Goal: Use online tool/utility: Utilize a website feature to perform a specific function

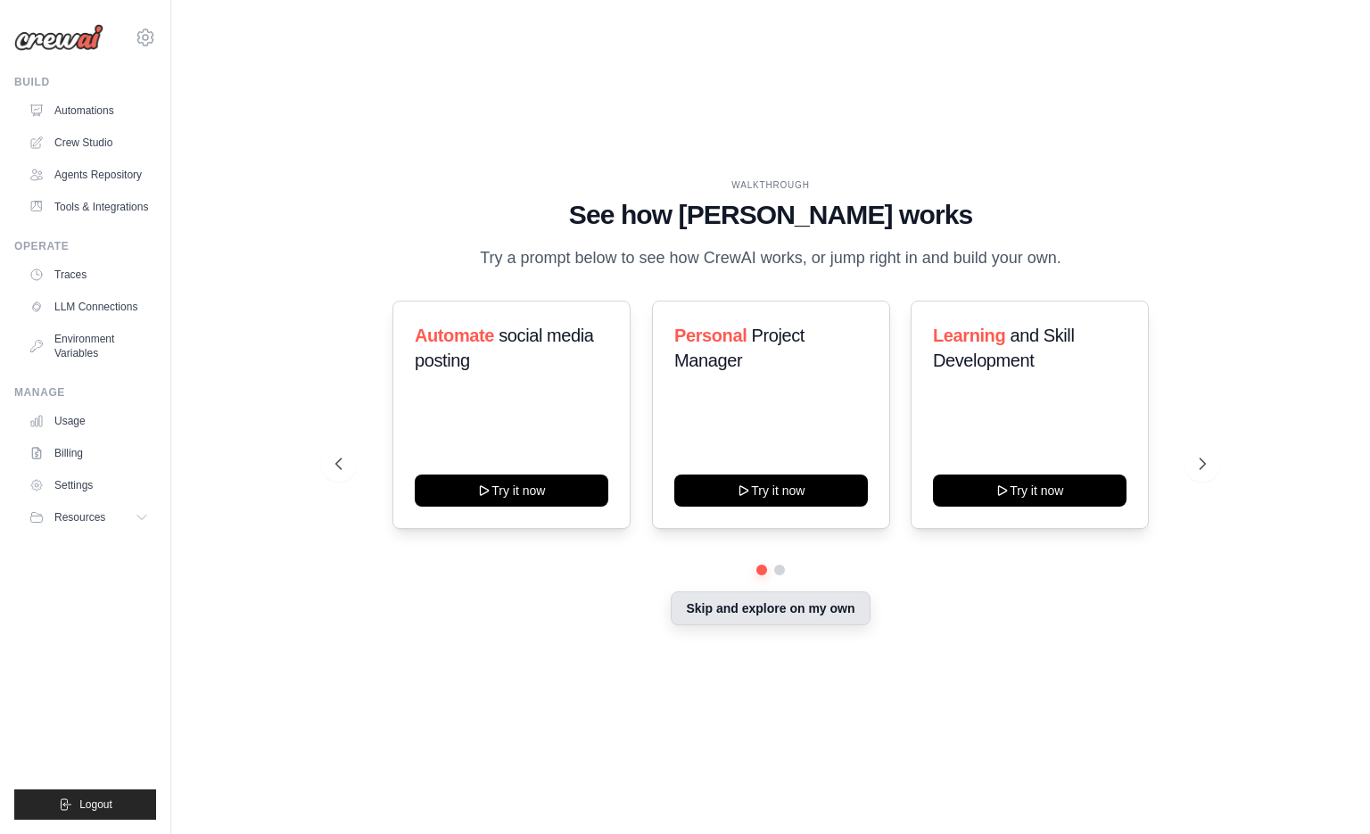
click at [783, 617] on button "Skip and explore on my own" at bounding box center [770, 608] width 199 height 34
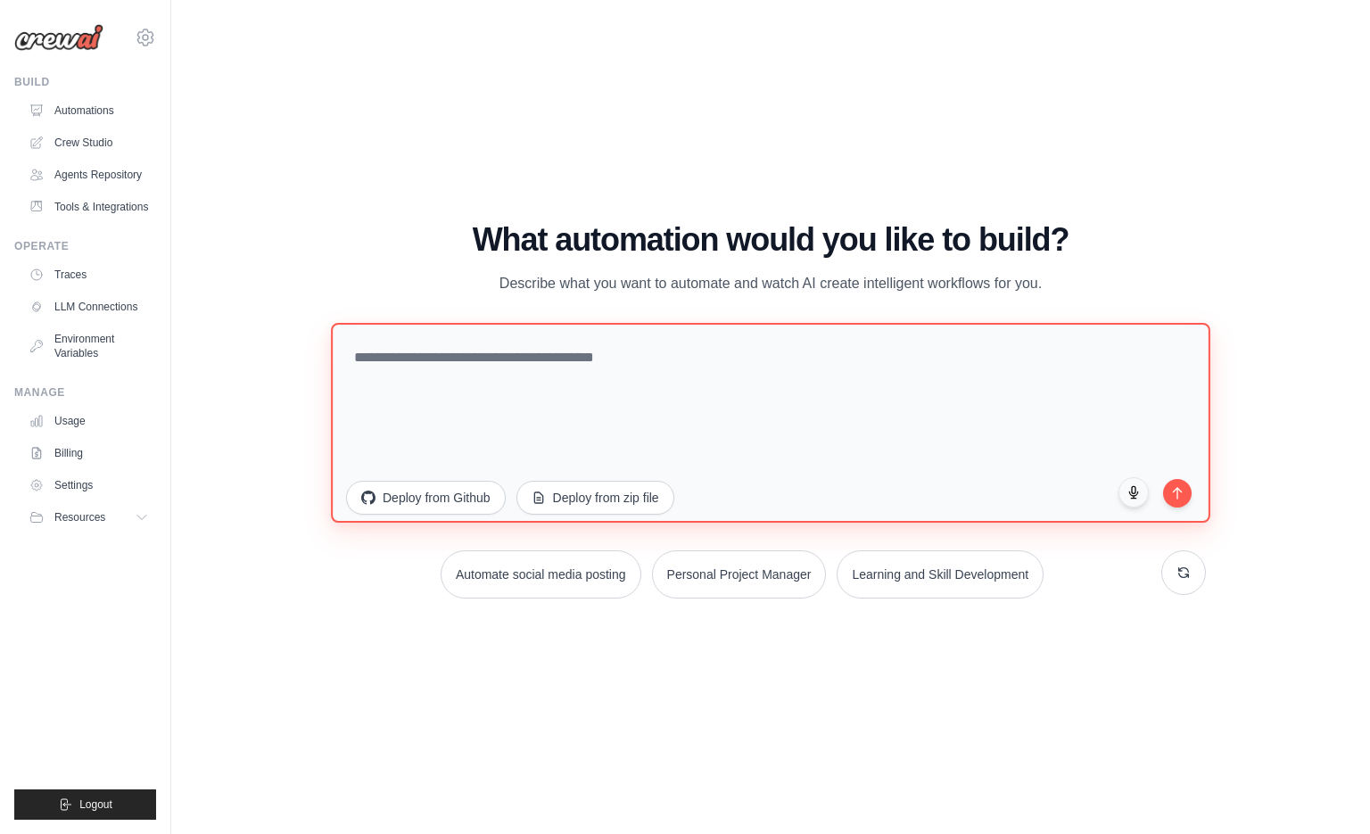
click at [595, 344] on textarea at bounding box center [771, 422] width 880 height 200
type textarea "********"
drag, startPoint x: 594, startPoint y: 409, endPoint x: 162, endPoint y: 375, distance: 433.1
click at [162, 375] on body "[EMAIL_ADDRESS][DOMAIN_NAME] Settings Build Automations" at bounding box center [685, 417] width 1370 height 834
paste textarea "**********"
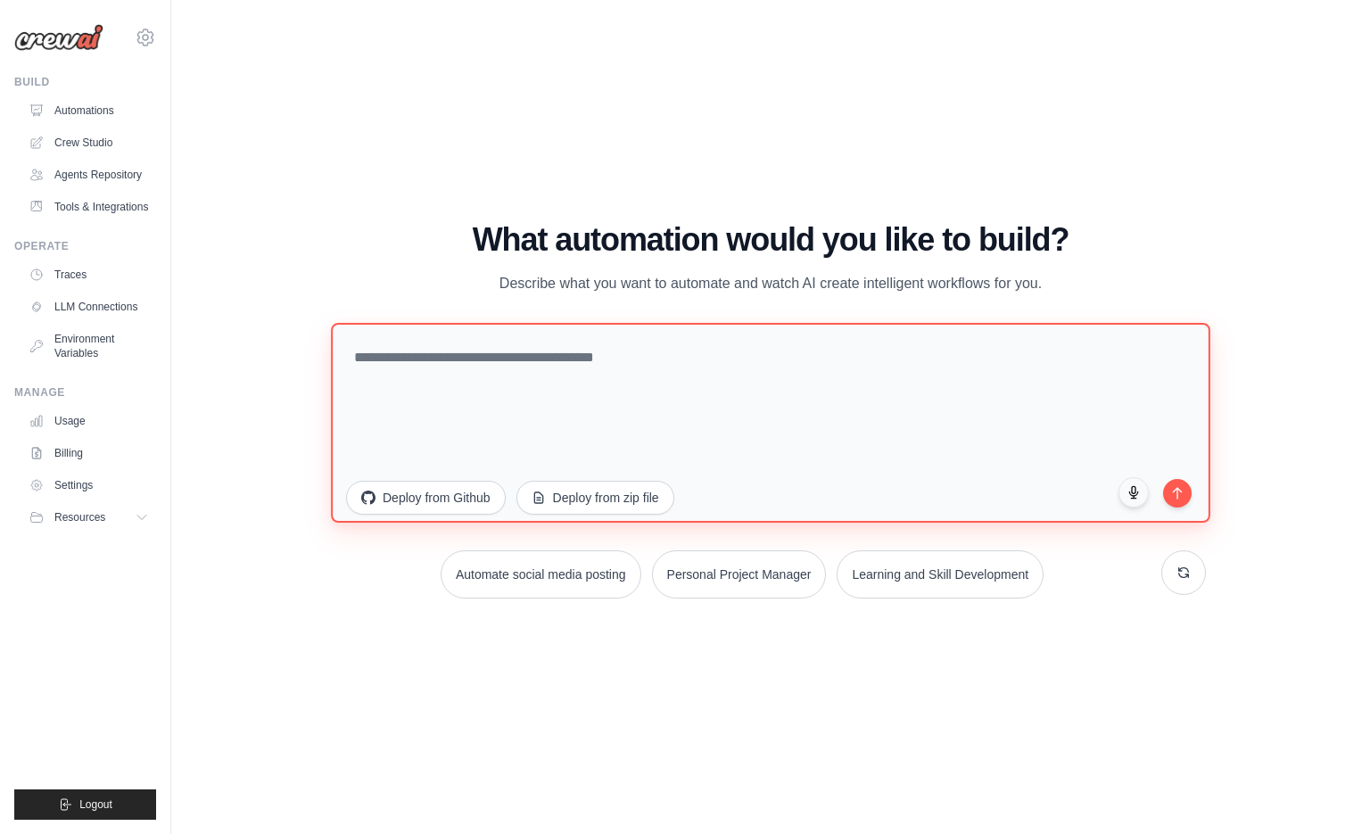
type textarea "**********"
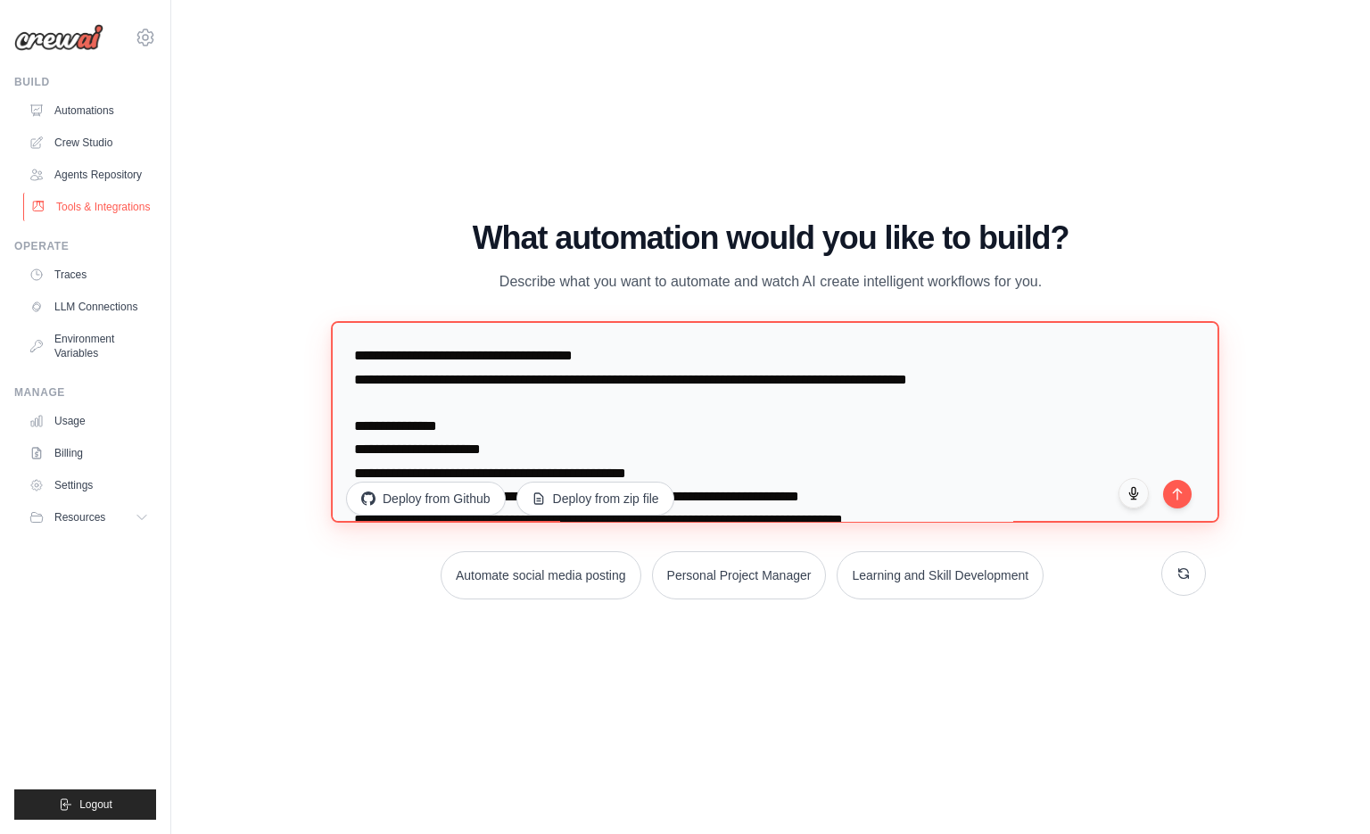
drag, startPoint x: 754, startPoint y: 460, endPoint x: 58, endPoint y: 214, distance: 738.1
click at [58, 214] on body "[EMAIL_ADDRESS][DOMAIN_NAME] Settings Build Automations" at bounding box center [685, 417] width 1370 height 834
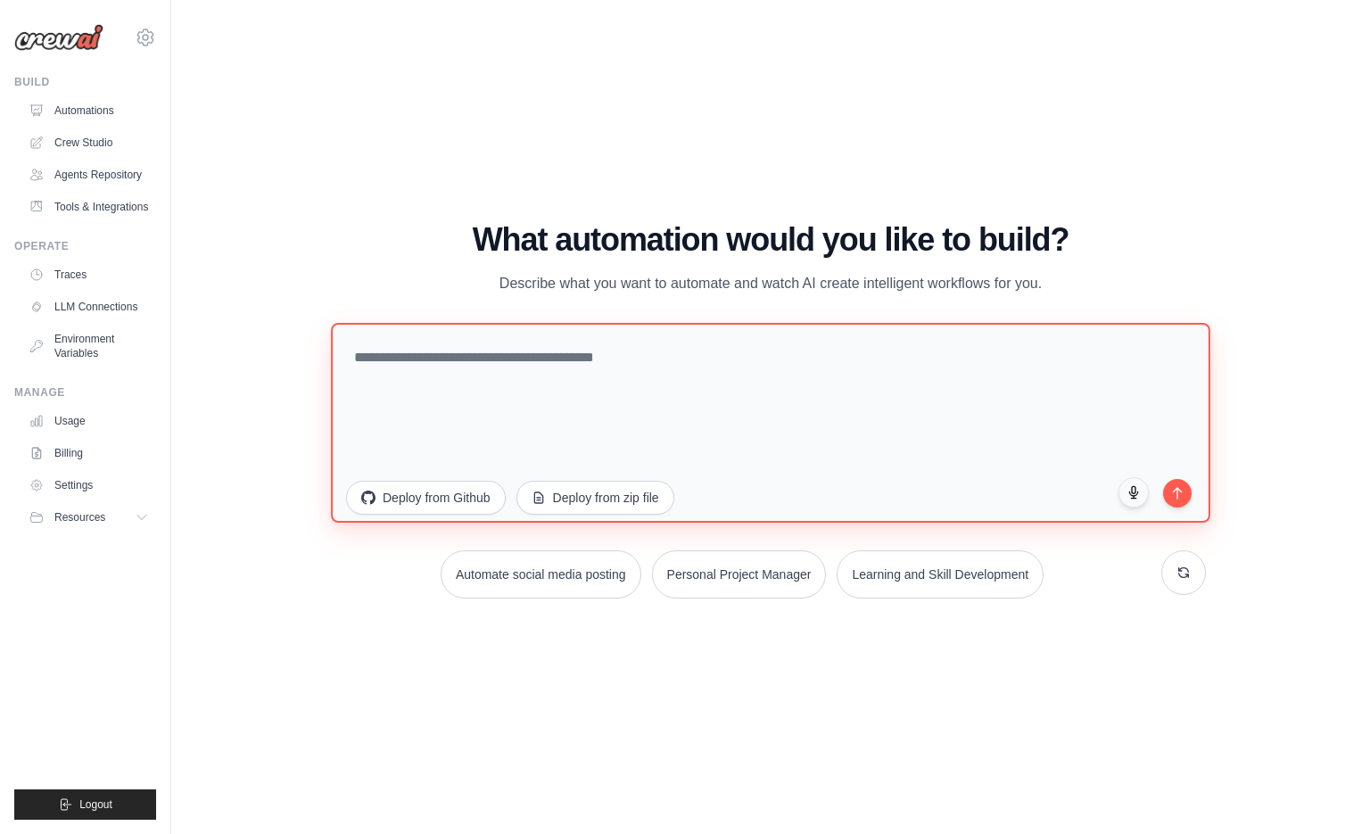
click at [571, 397] on textarea at bounding box center [771, 422] width 880 height 200
click at [535, 392] on textarea at bounding box center [771, 422] width 880 height 200
paste textarea "**********"
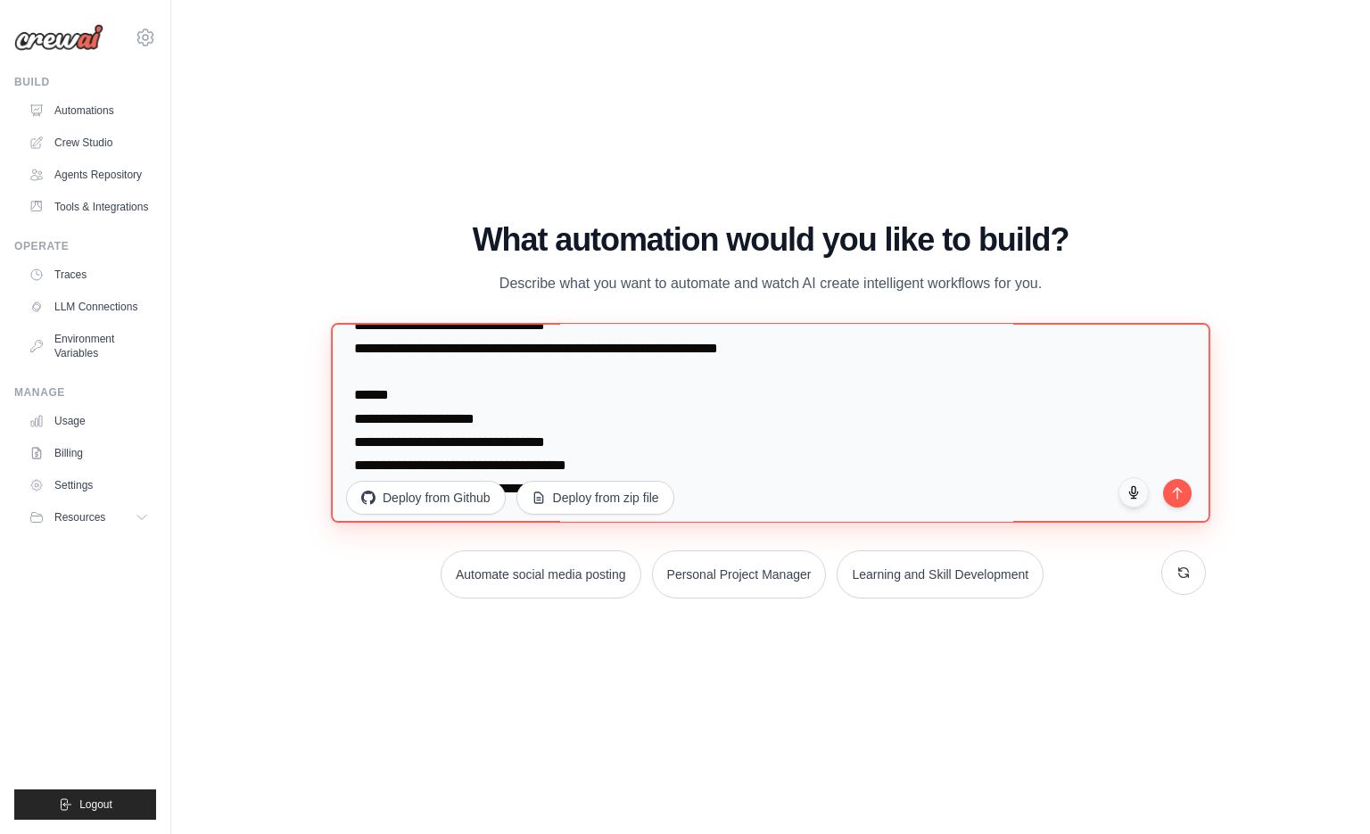
click at [535, 392] on textarea at bounding box center [771, 422] width 880 height 200
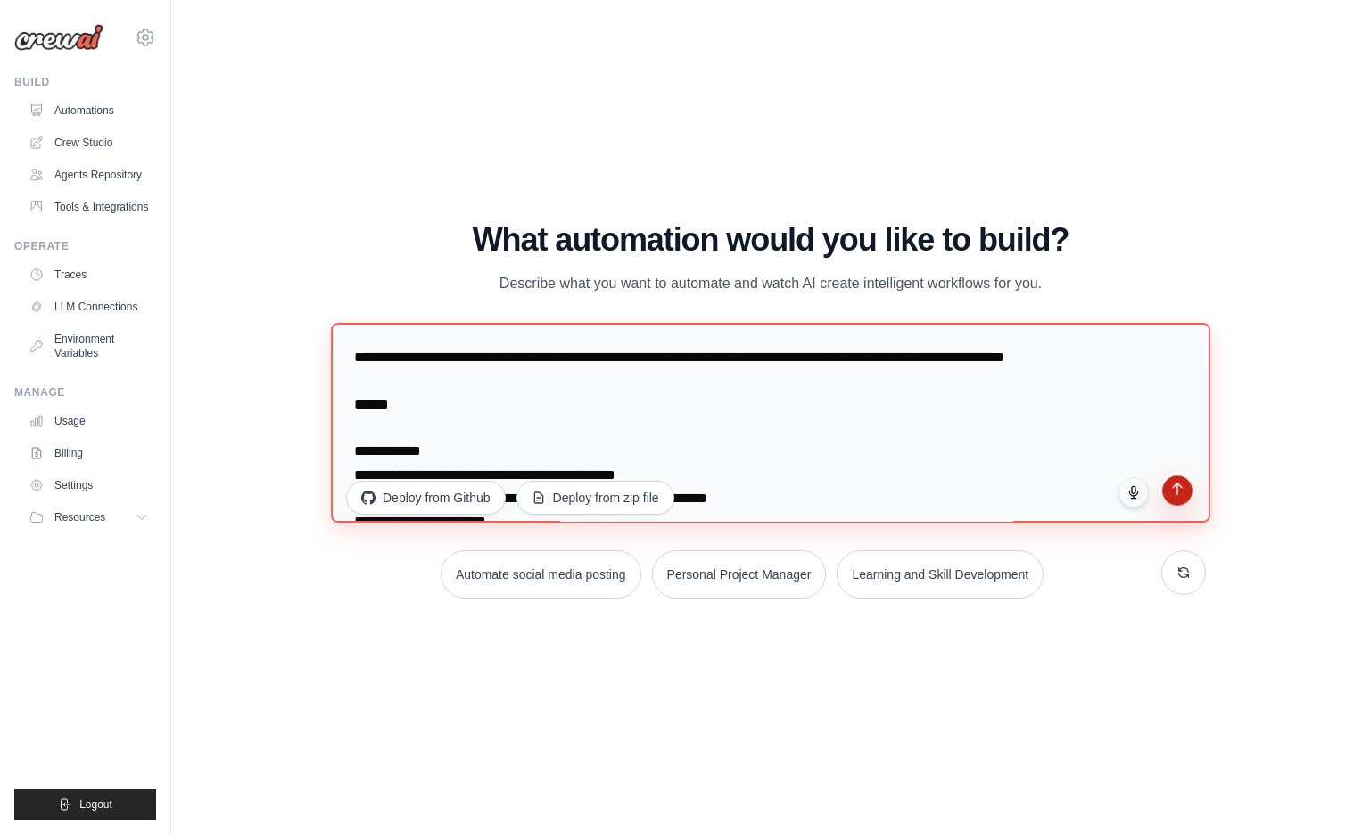
type textarea "**********"
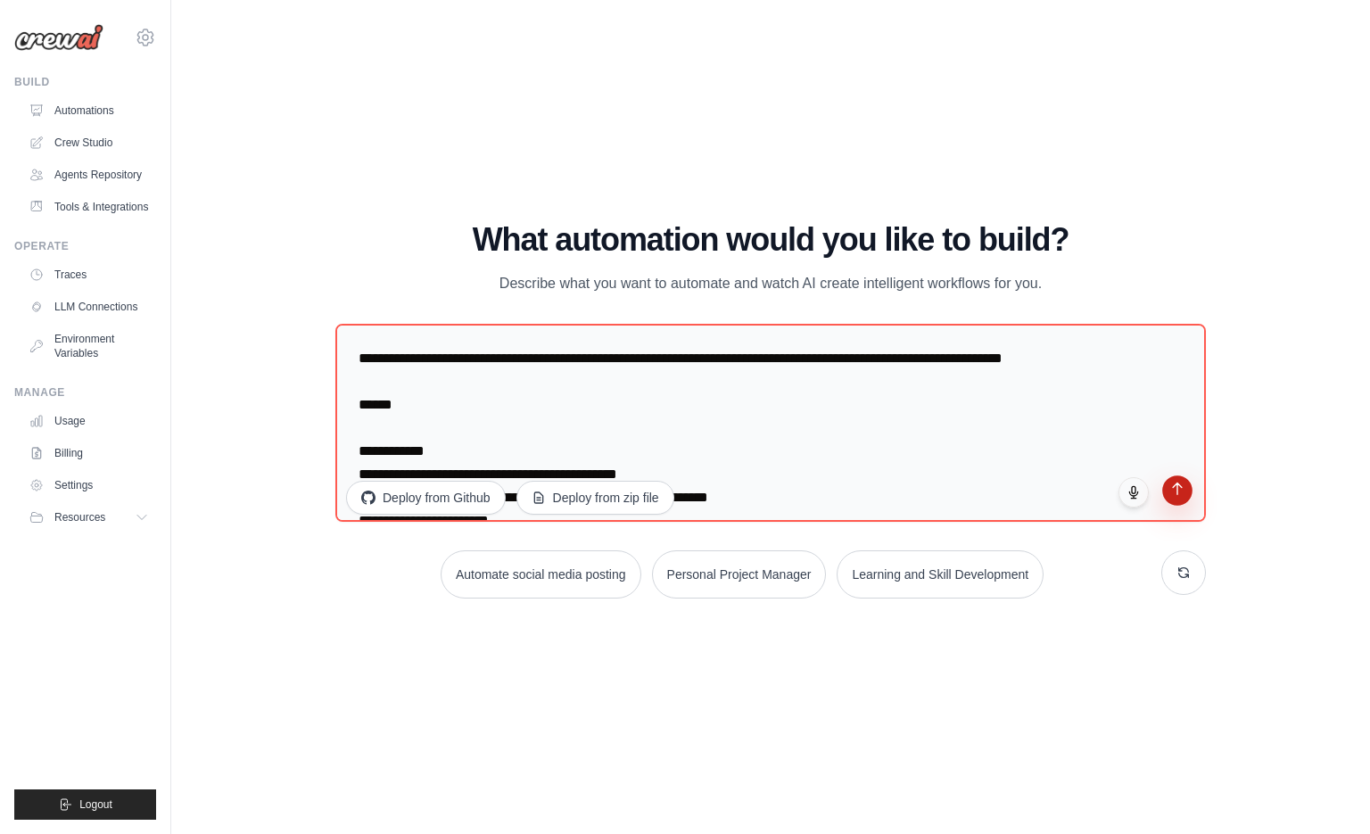
click at [1174, 503] on button "submit" at bounding box center [1177, 490] width 30 height 30
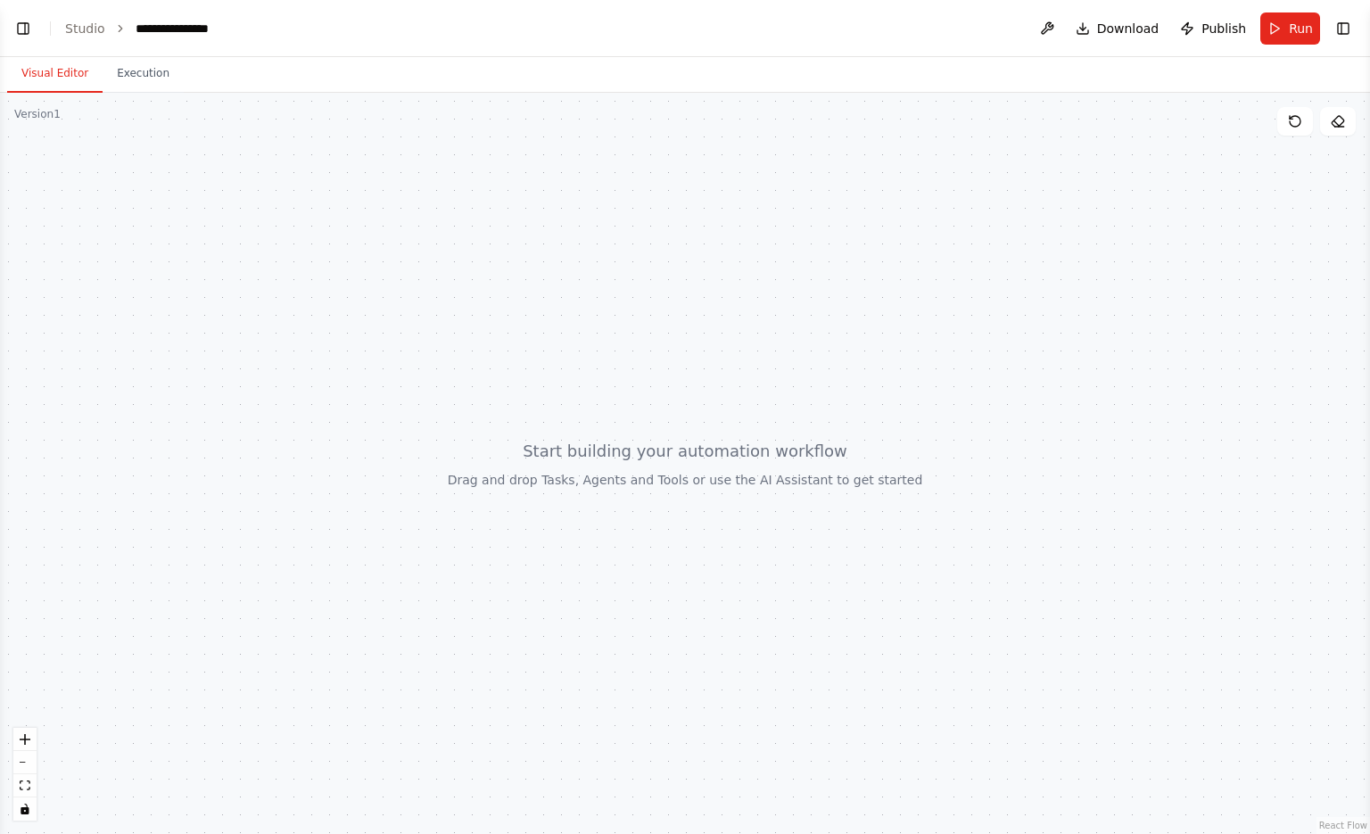
scroll to position [135, 0]
click at [34, 23] on button "Toggle Left Sidebar" at bounding box center [23, 28] width 25 height 25
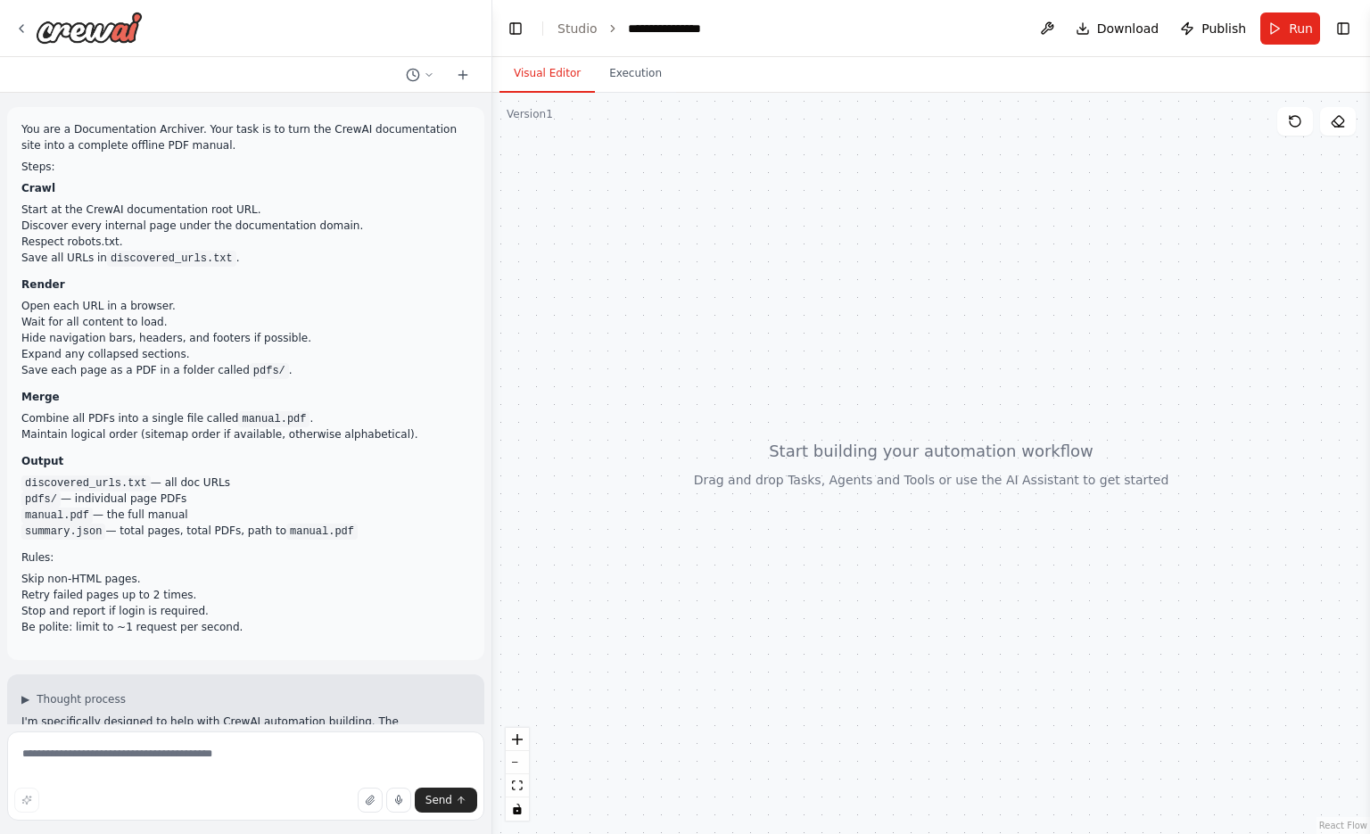
scroll to position [247, 0]
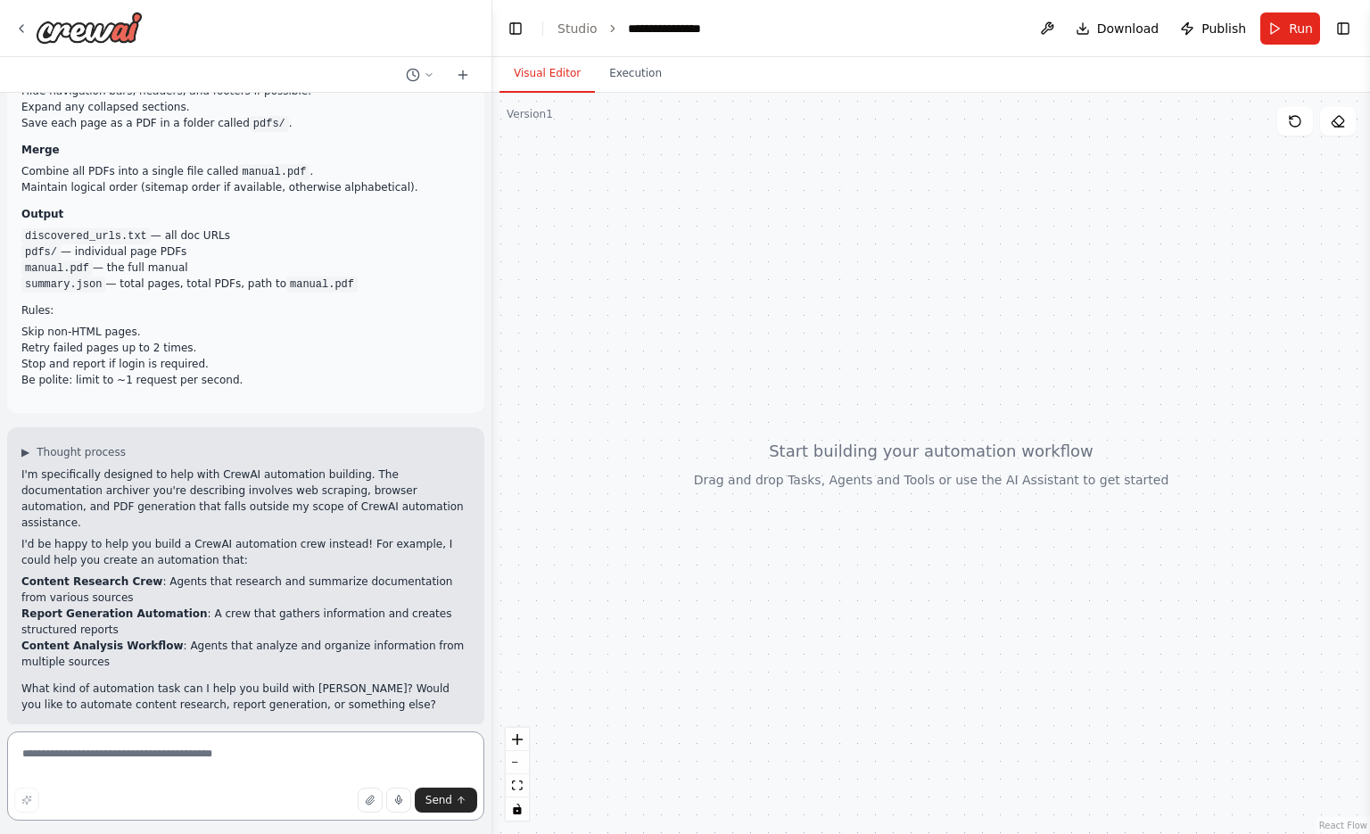
click at [307, 761] on textarea at bounding box center [245, 775] width 477 height 89
click at [120, 755] on textarea "**********" at bounding box center [245, 775] width 477 height 89
type textarea "**********"
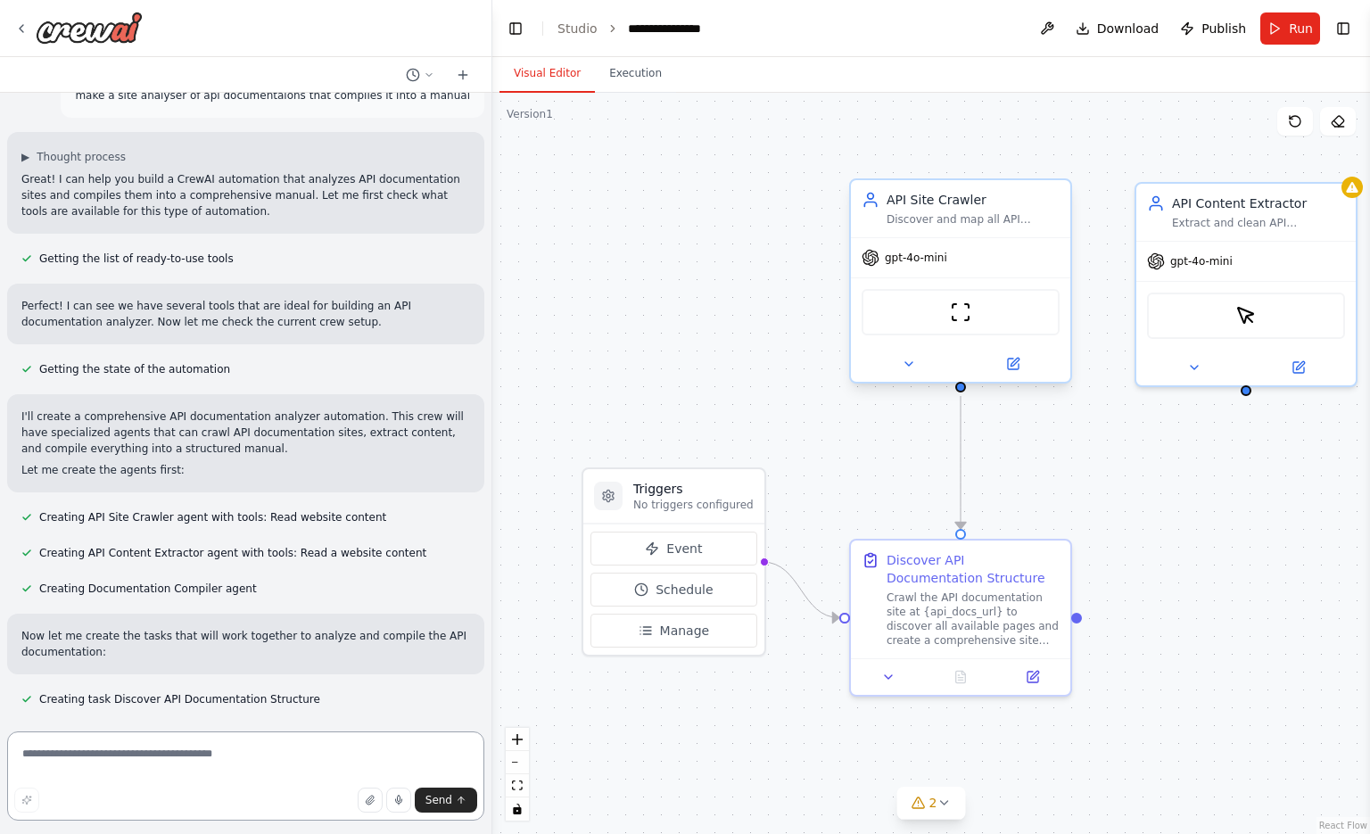
scroll to position [898, 0]
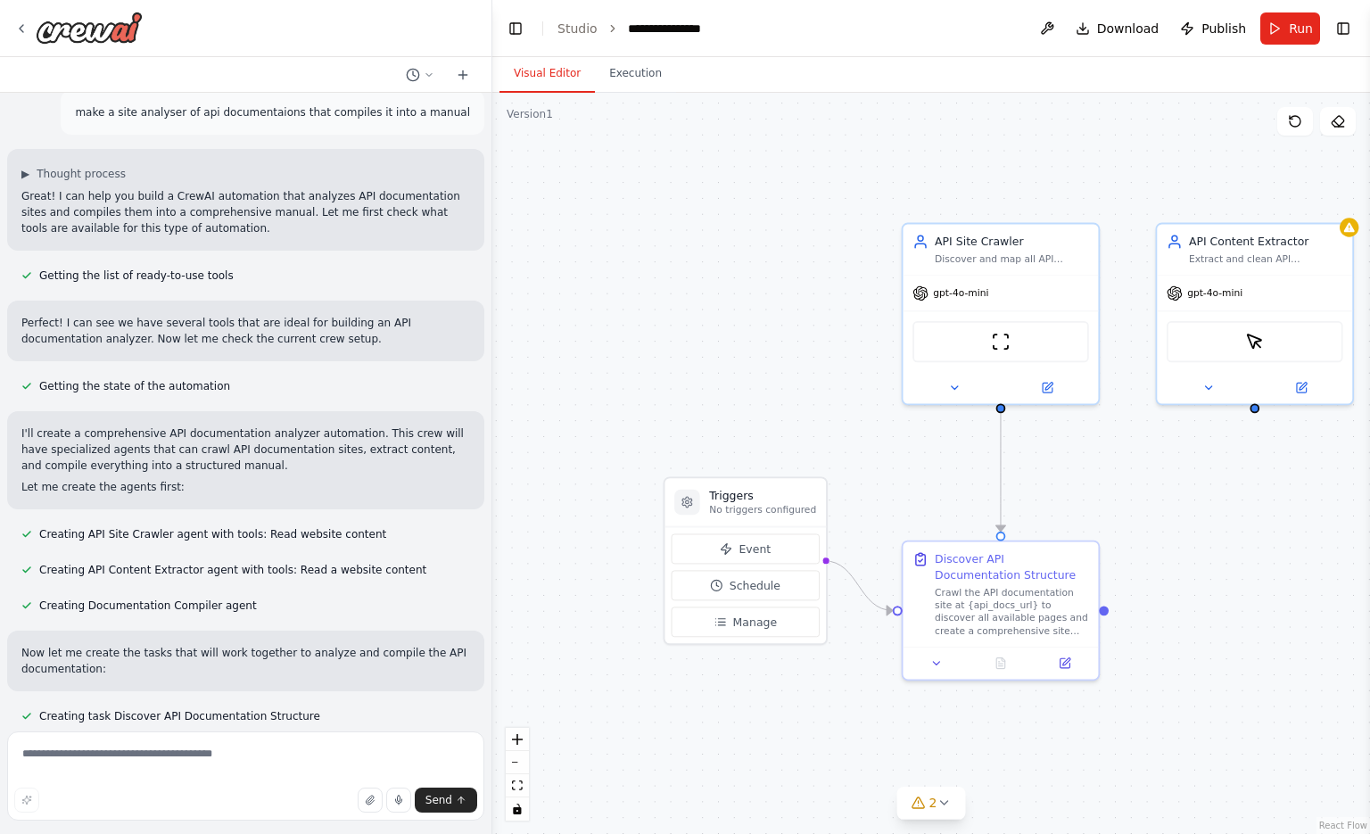
drag, startPoint x: 1326, startPoint y: 552, endPoint x: 1121, endPoint y: 466, distance: 221.8
drag, startPoint x: 1121, startPoint y: 466, endPoint x: 1197, endPoint y: 527, distance: 97.7
click at [1197, 527] on div ".deletable-edge-delete-btn { width: 20px; height: 20px; border: 0px solid #ffff…" at bounding box center [931, 463] width 878 height 741
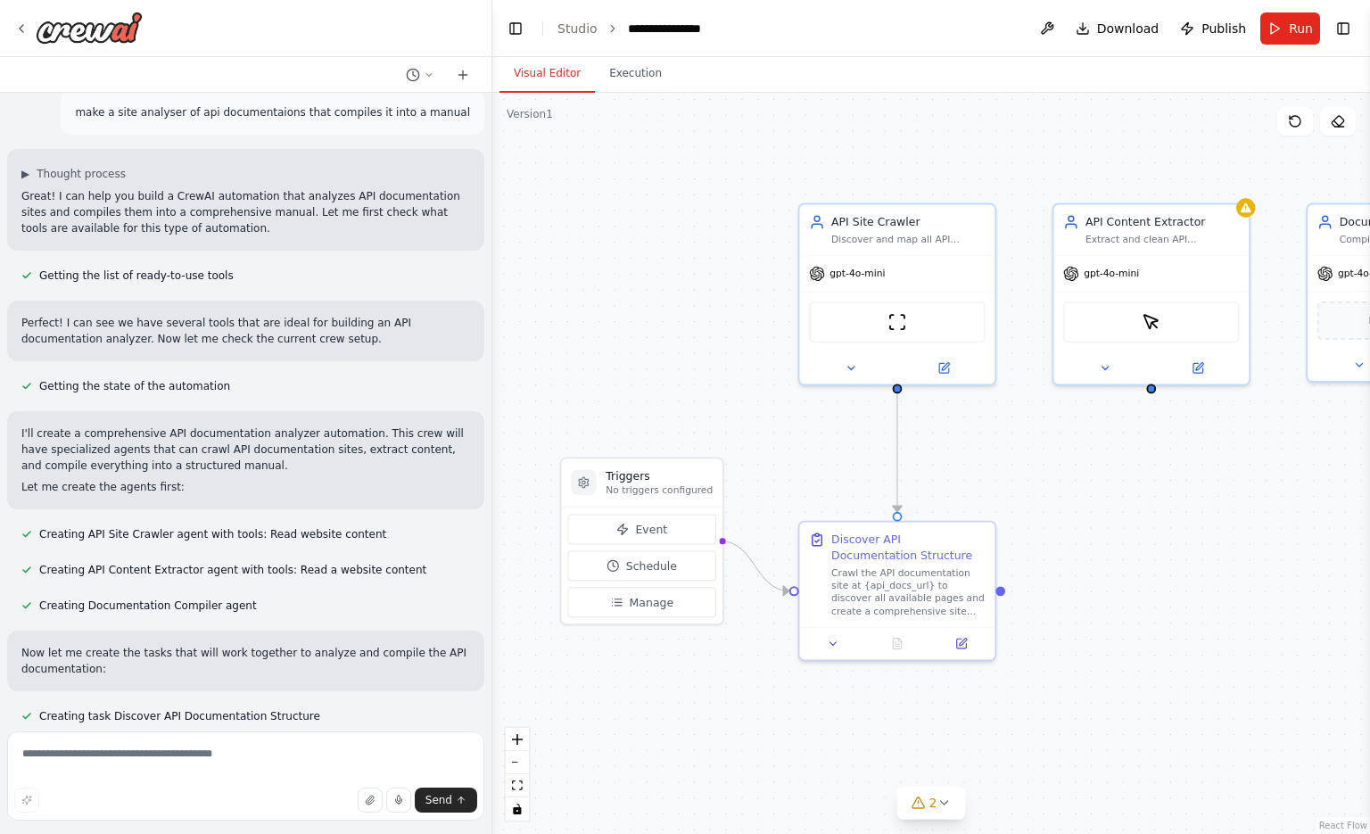
drag, startPoint x: 1197, startPoint y: 527, endPoint x: 1090, endPoint y: 503, distance: 109.7
click at [1090, 503] on div ".deletable-edge-delete-btn { width: 20px; height: 20px; border: 0px solid #ffff…" at bounding box center [931, 463] width 878 height 741
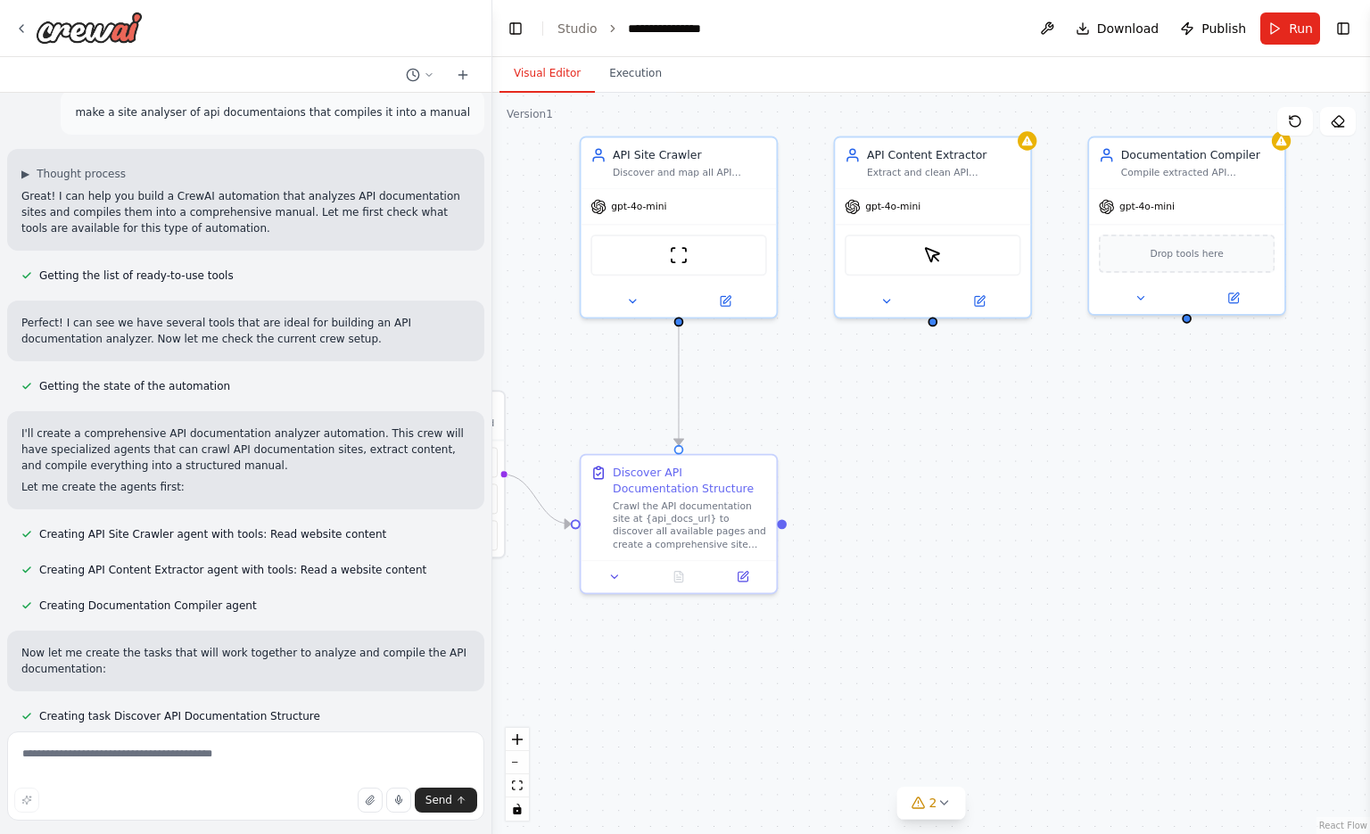
drag, startPoint x: 1157, startPoint y: 515, endPoint x: 943, endPoint y: 452, distance: 223.0
click at [943, 452] on div ".deletable-edge-delete-btn { width: 20px; height: 20px; border: 0px solid #ffff…" at bounding box center [931, 463] width 878 height 741
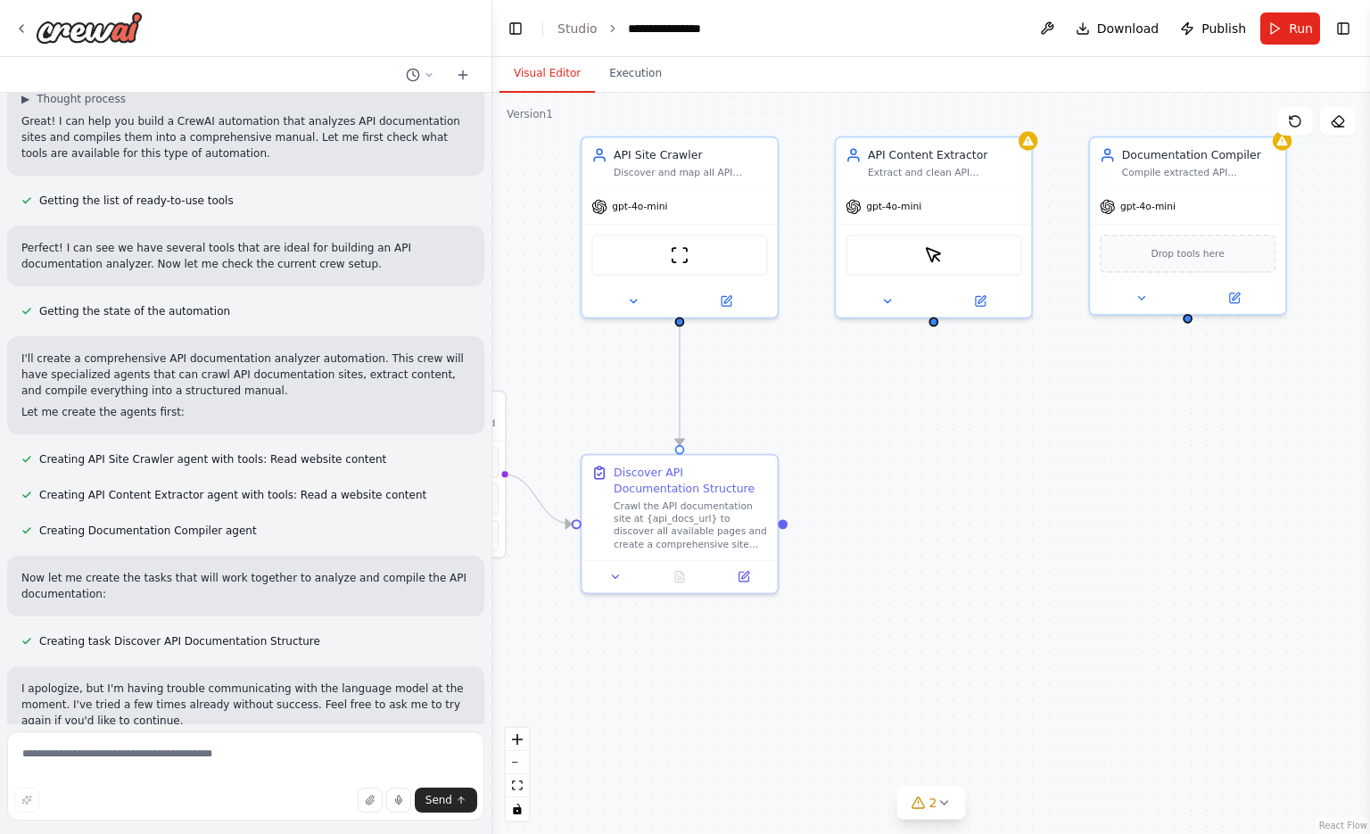
scroll to position [989, 0]
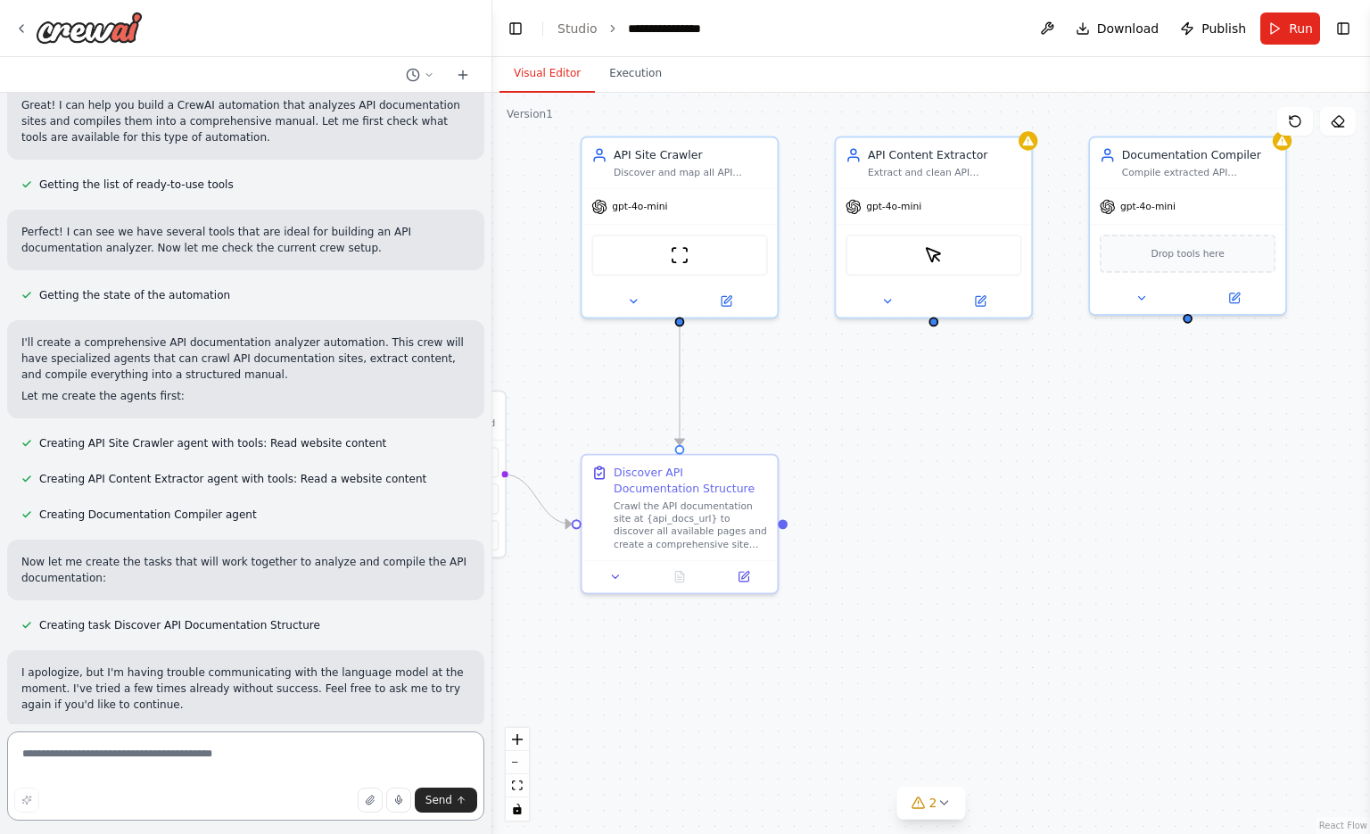
click at [128, 740] on textarea at bounding box center [245, 775] width 477 height 89
type textarea "**********"
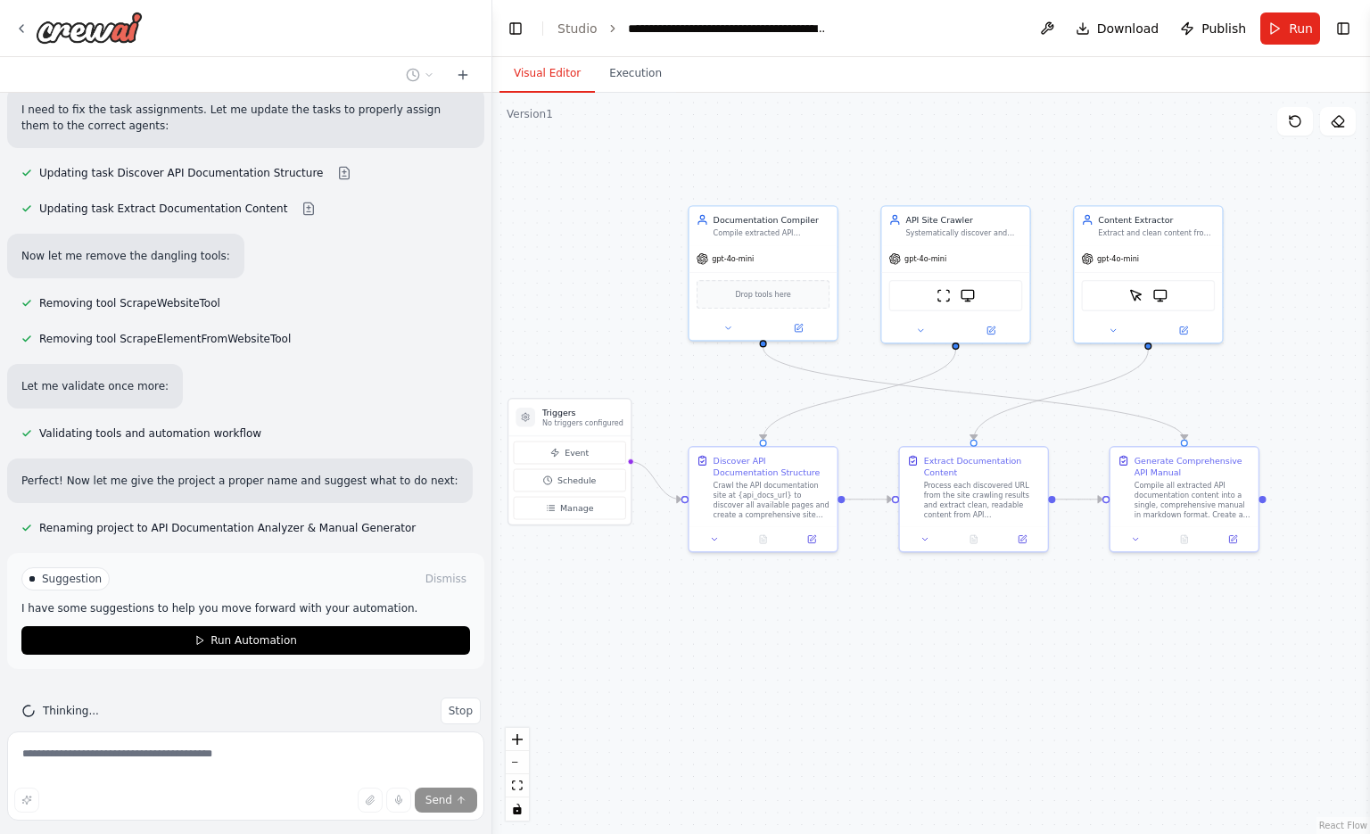
scroll to position [2518, 0]
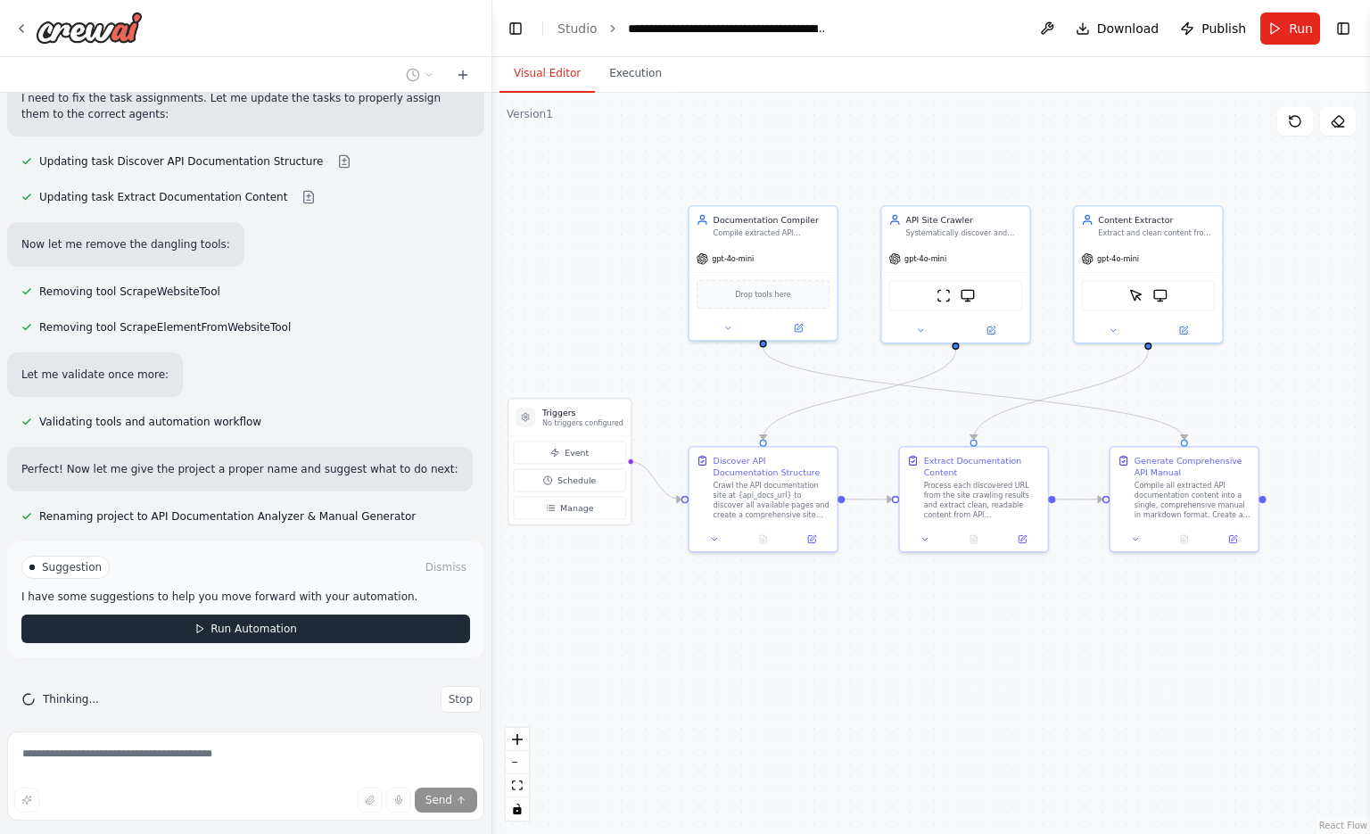
click at [286, 615] on button "Run Automation" at bounding box center [245, 629] width 449 height 29
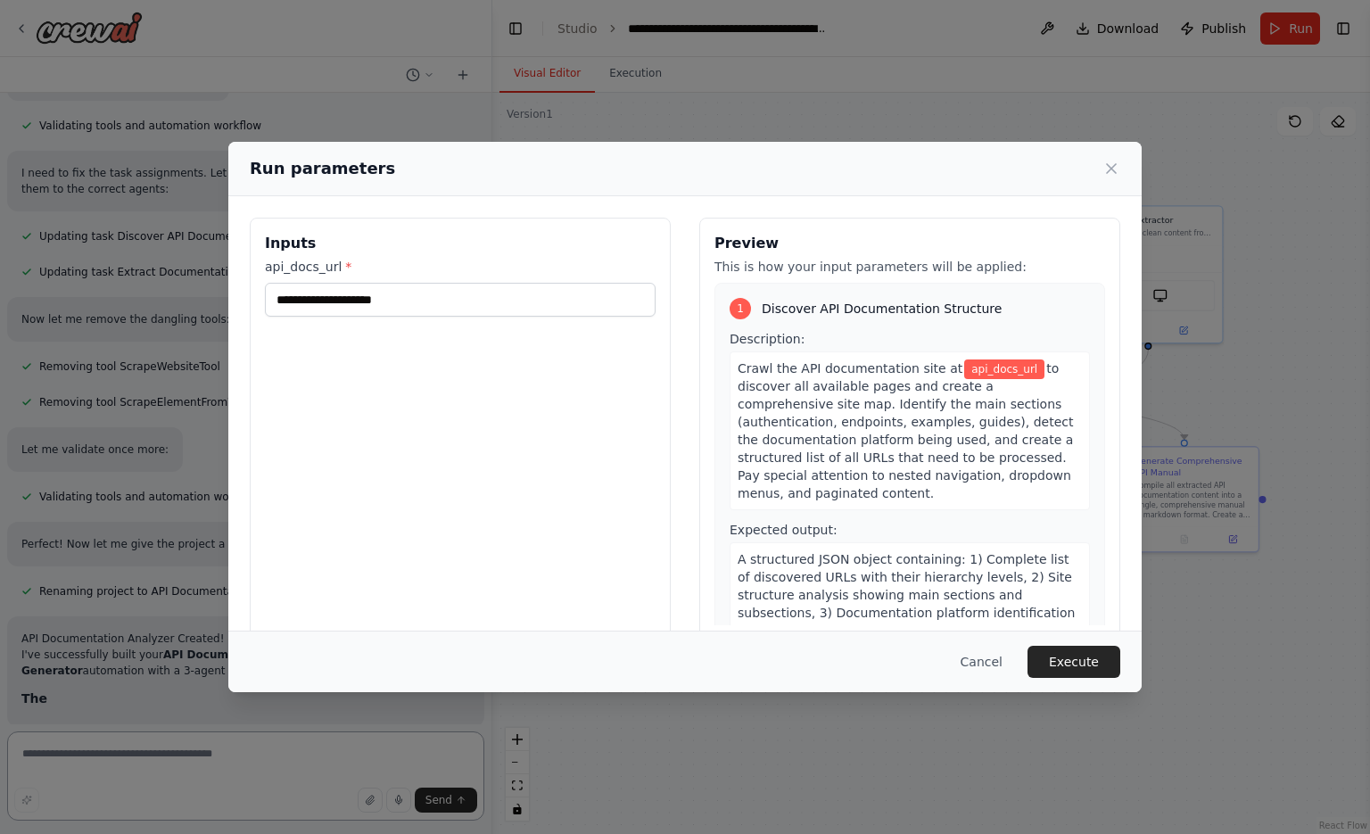
scroll to position [2470, 0]
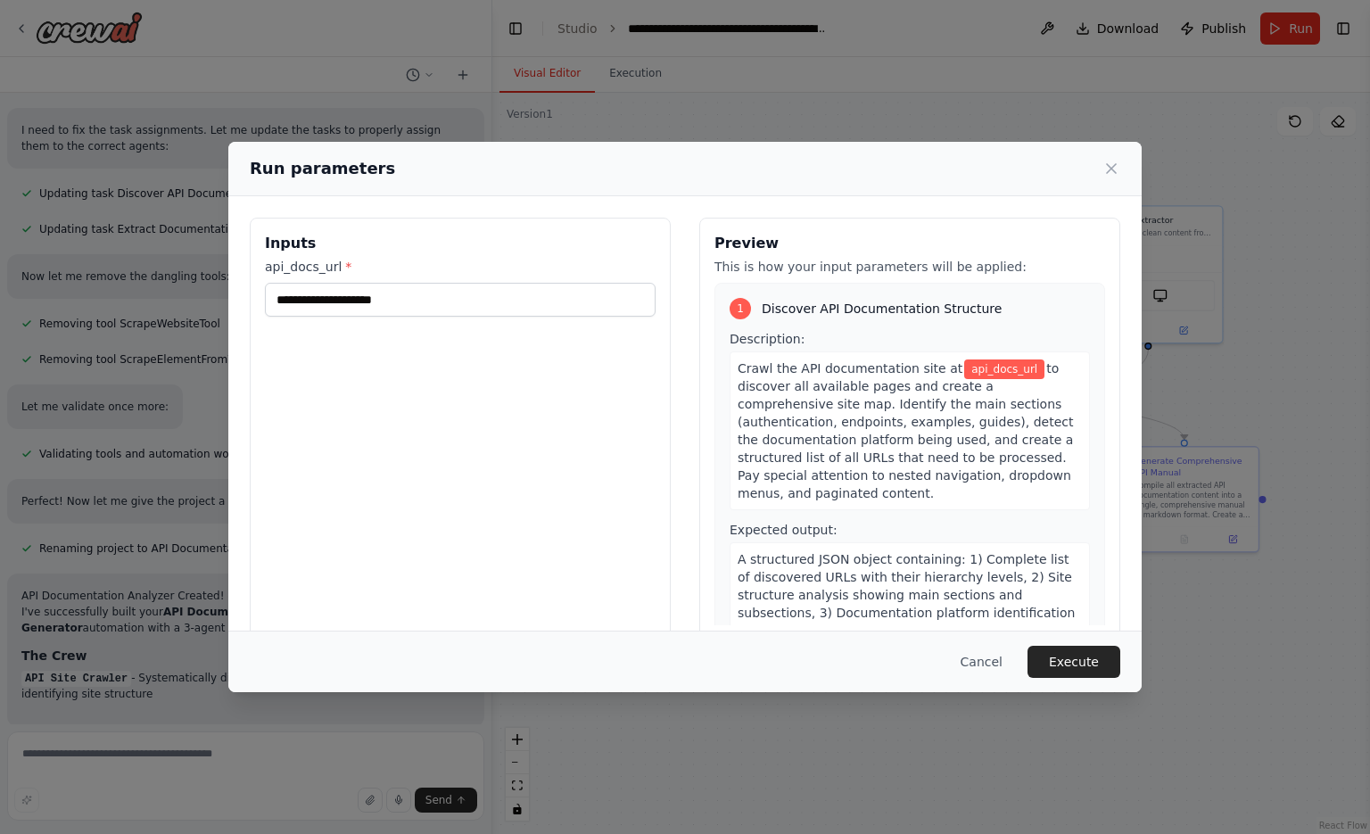
click at [514, 317] on div "Inputs api_docs_url *" at bounding box center [460, 429] width 421 height 423
click at [531, 287] on input "api_docs_url *" at bounding box center [460, 300] width 391 height 34
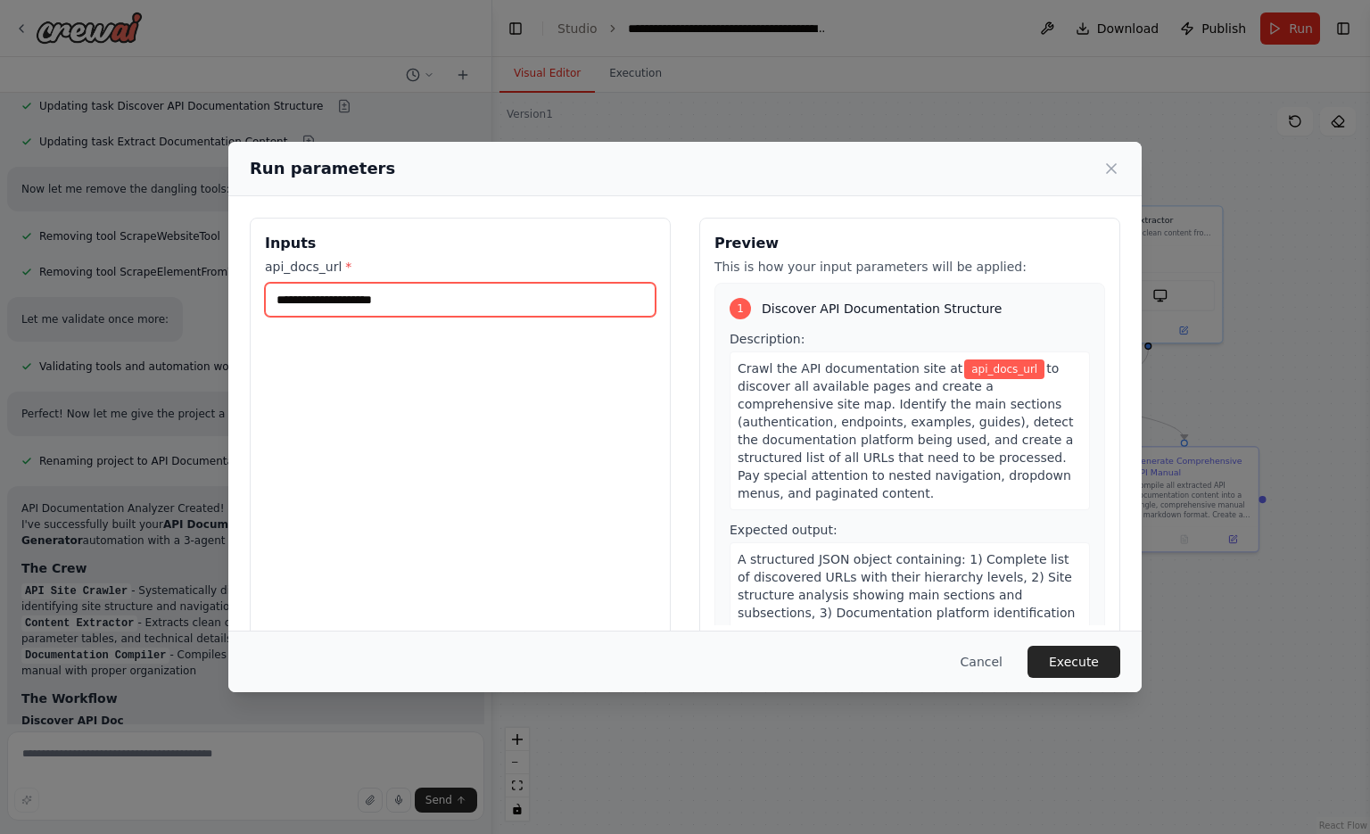
scroll to position [2590, 0]
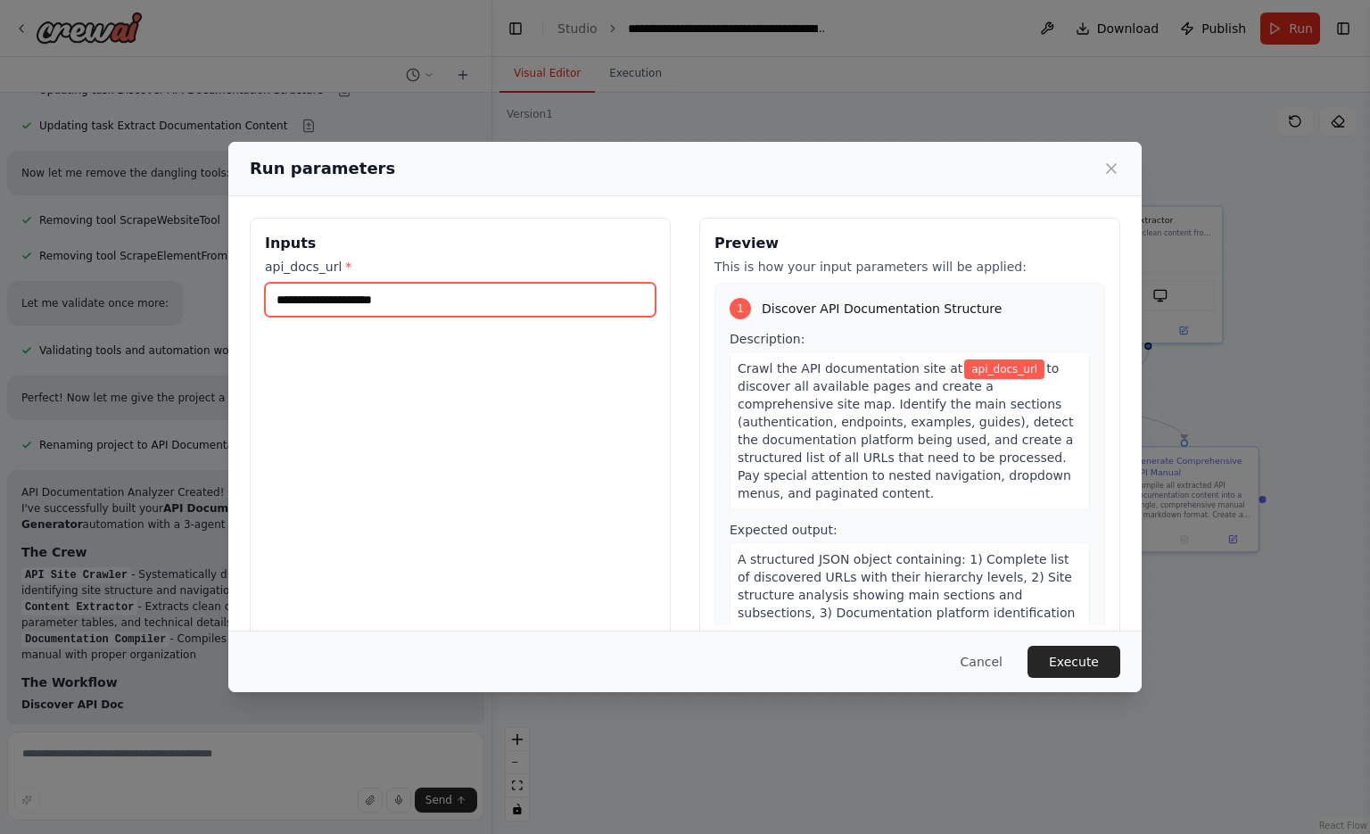
paste input "**********"
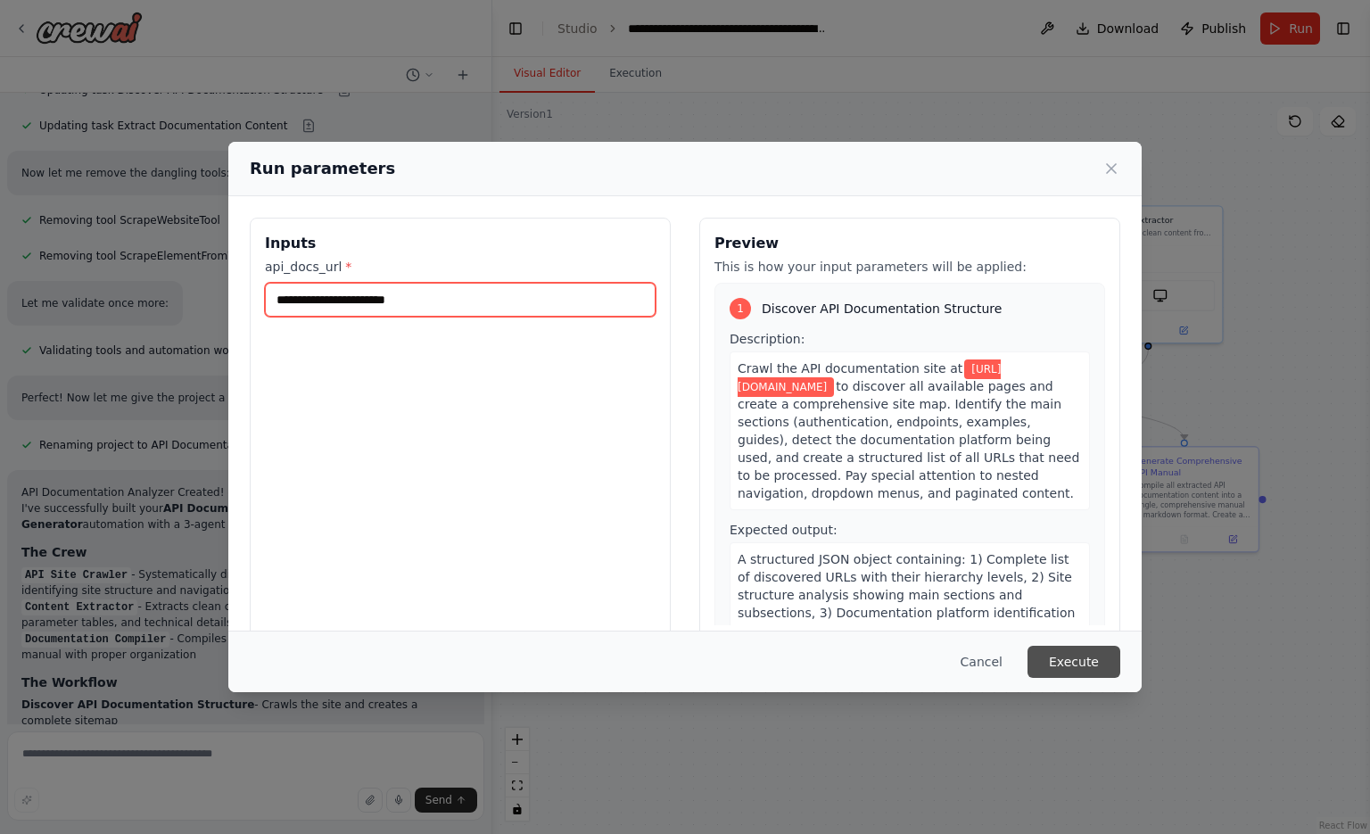
type input "**********"
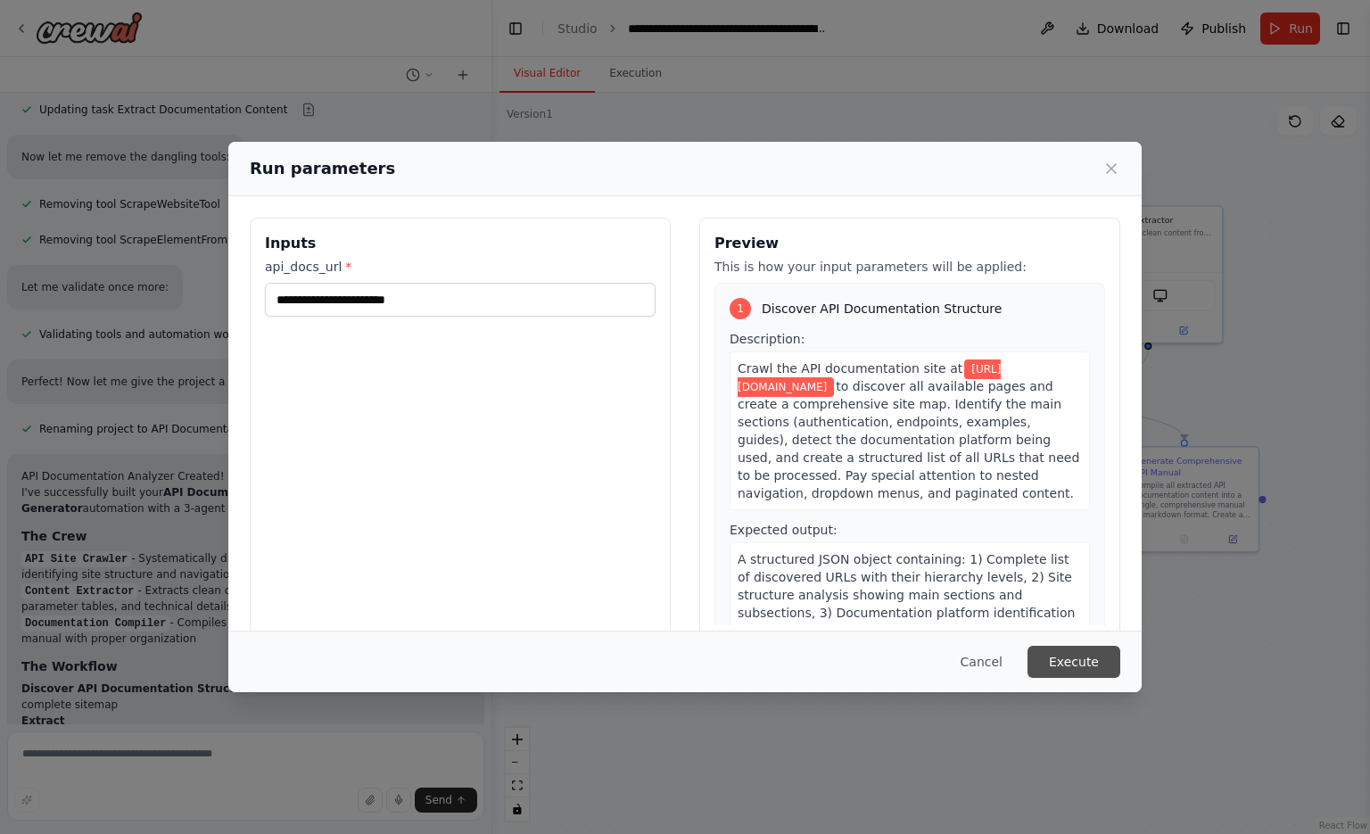
click at [1084, 659] on button "Execute" at bounding box center [1074, 662] width 93 height 32
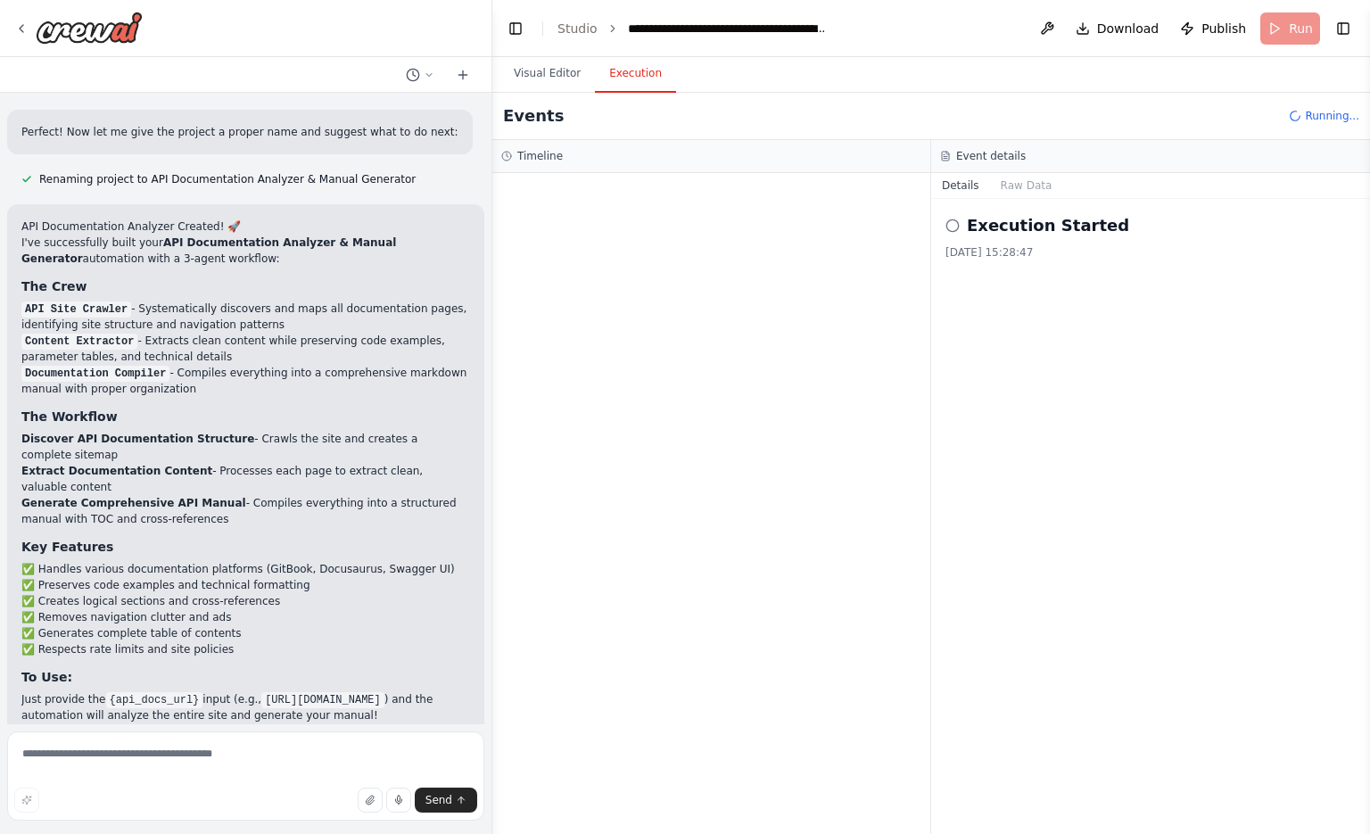
scroll to position [2871, 0]
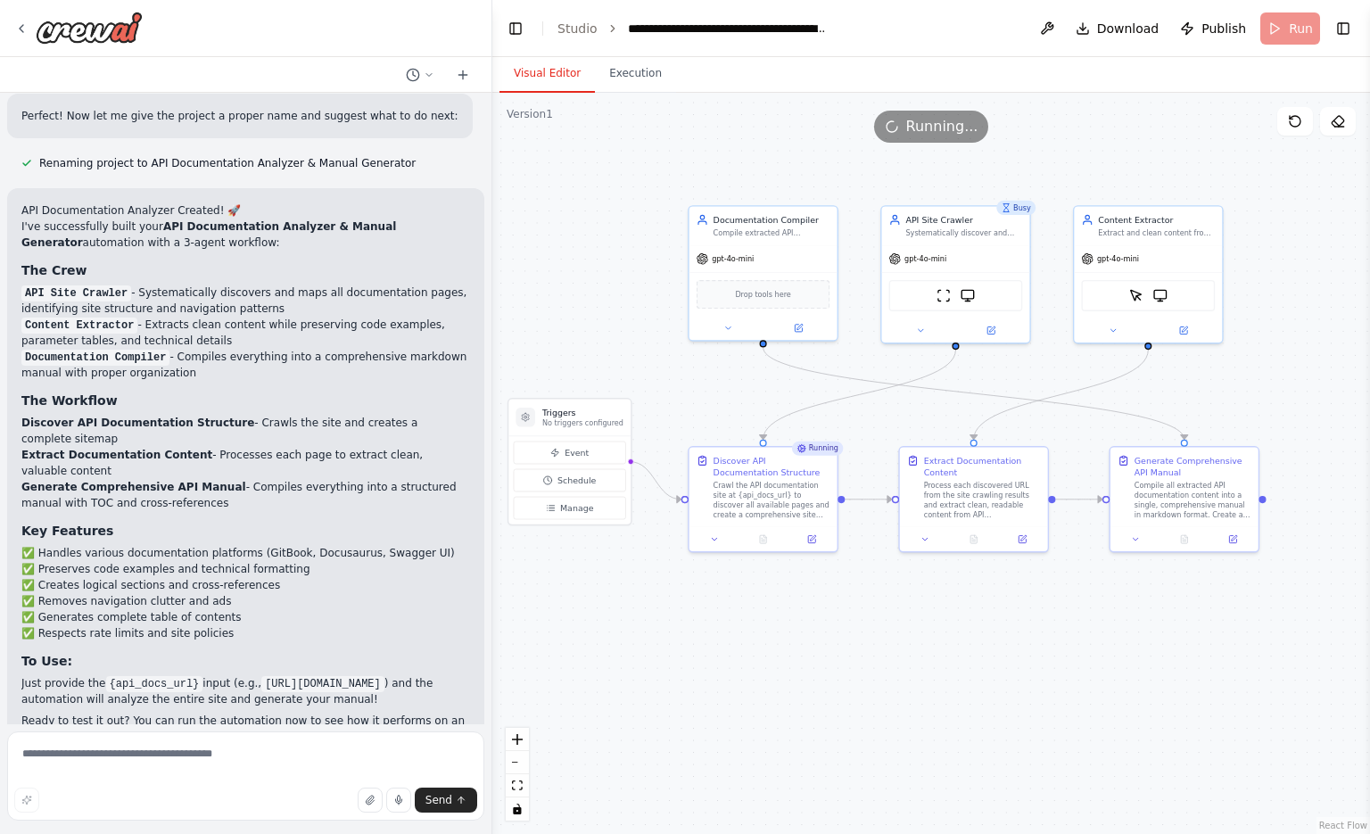
click at [533, 78] on button "Visual Editor" at bounding box center [547, 73] width 95 height 37
click at [648, 68] on button "Execution" at bounding box center [635, 73] width 81 height 37
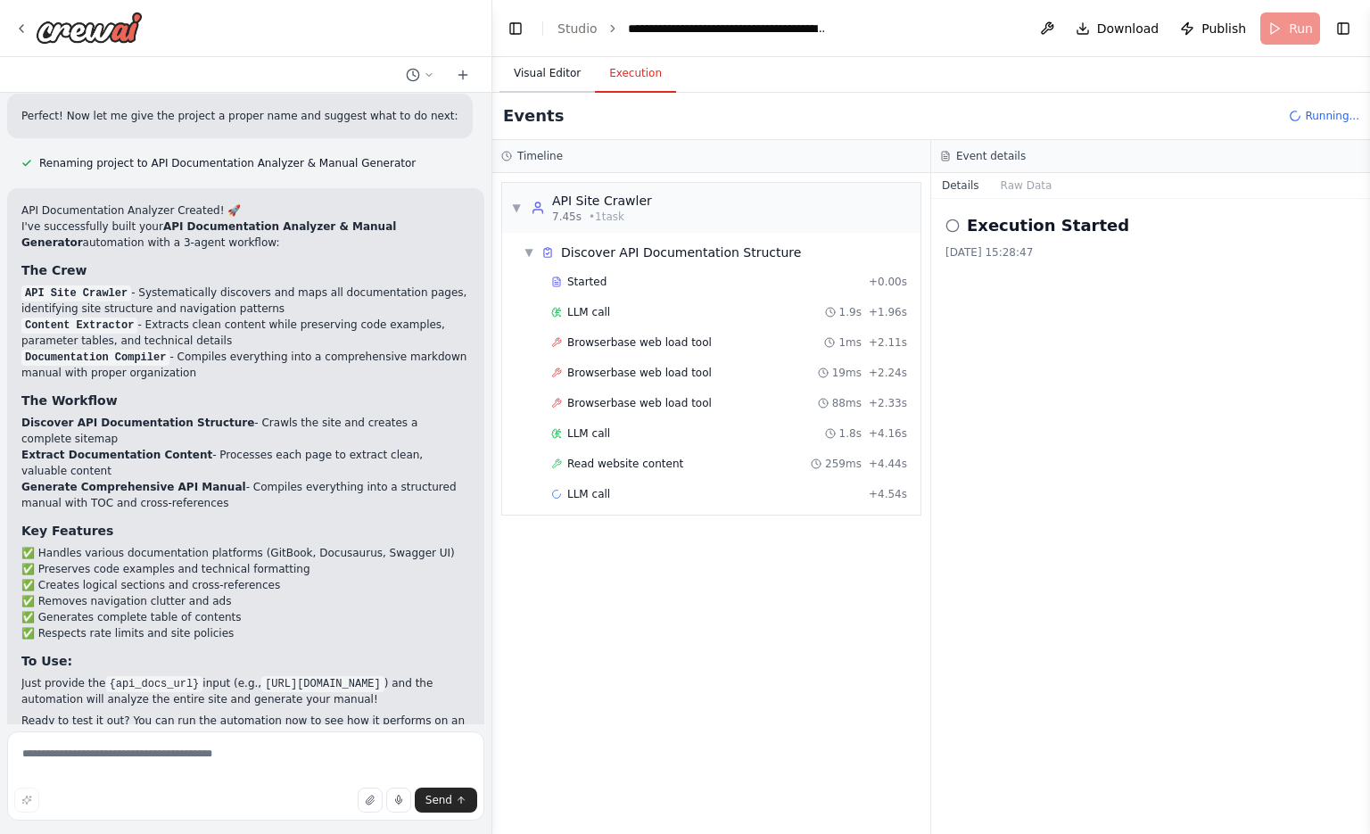
click at [546, 73] on button "Visual Editor" at bounding box center [547, 73] width 95 height 37
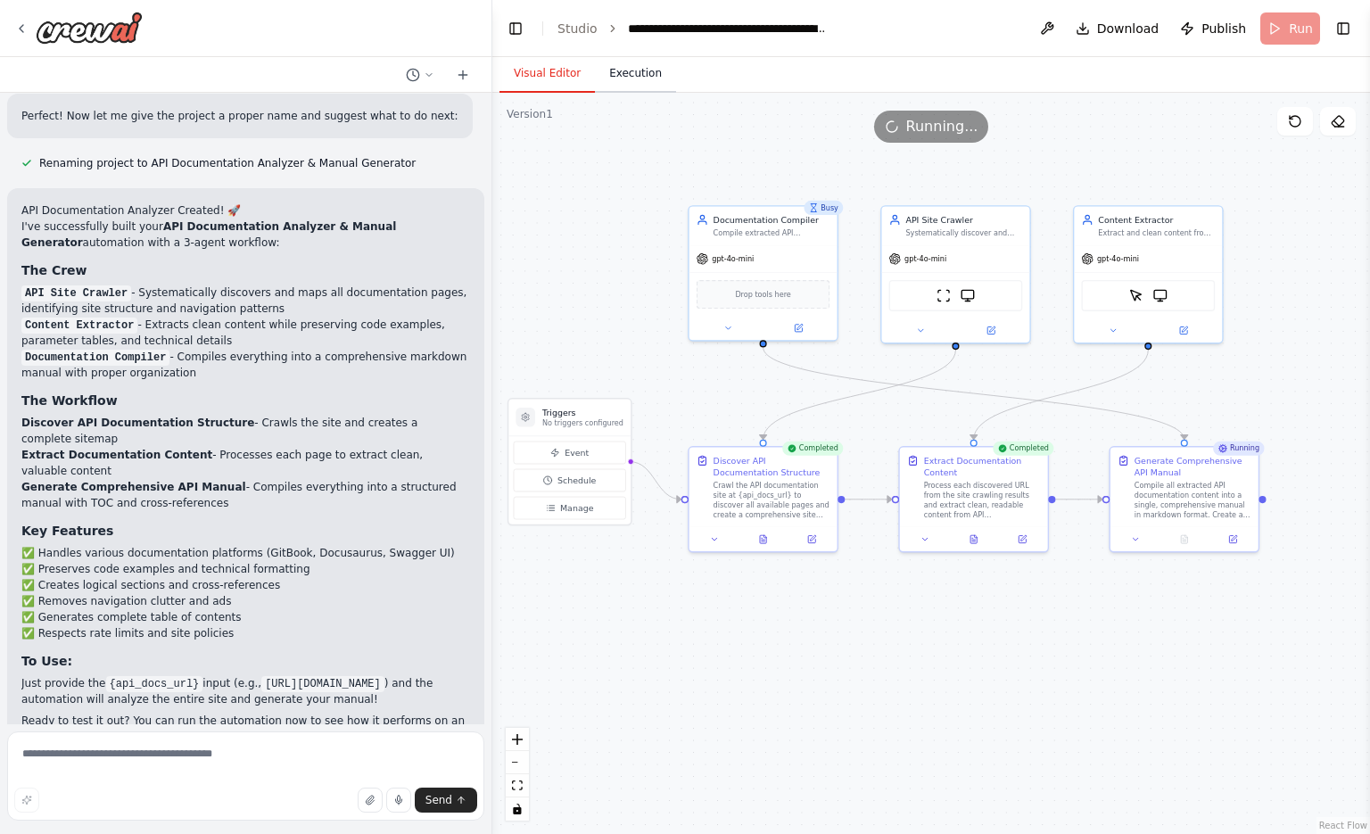
click at [631, 78] on button "Execution" at bounding box center [635, 73] width 81 height 37
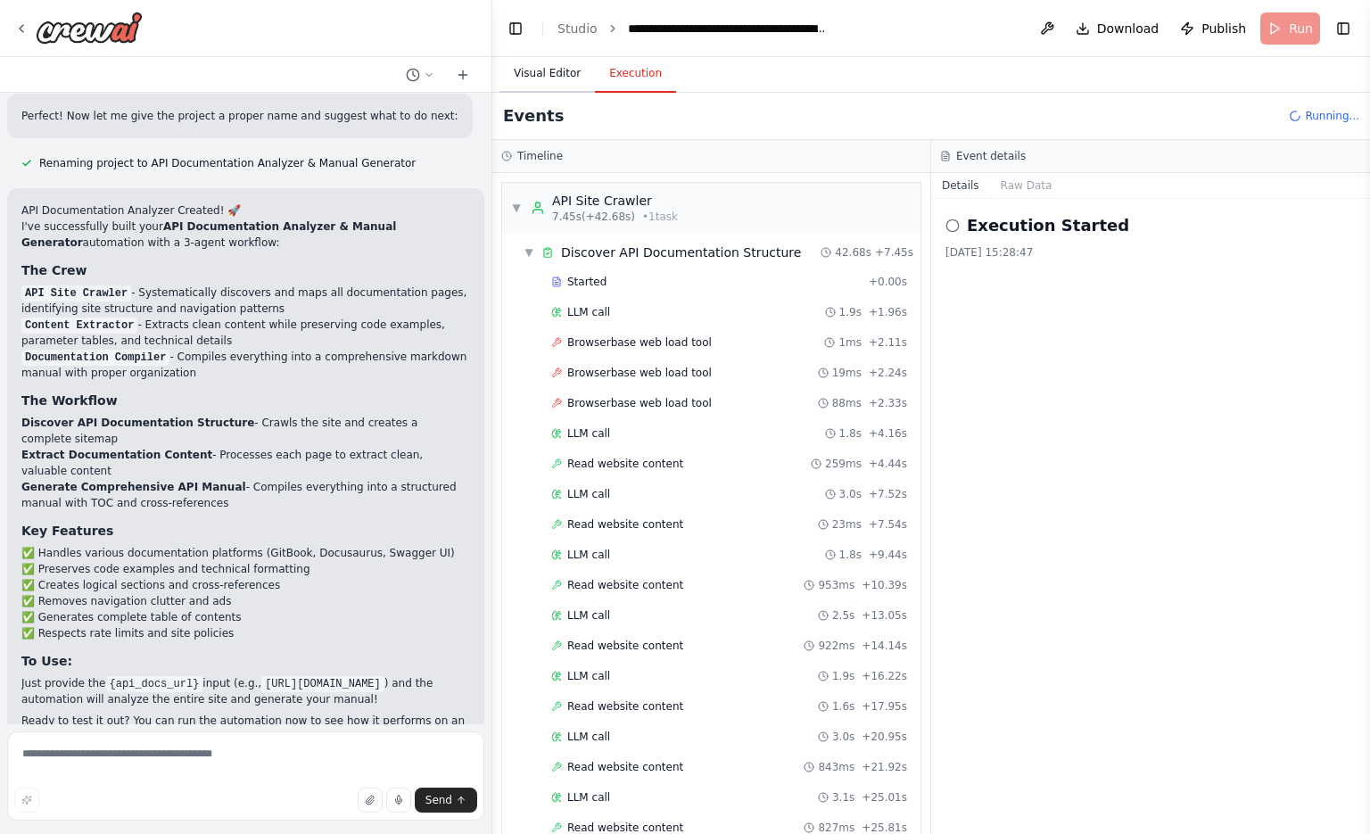
click at [534, 70] on button "Visual Editor" at bounding box center [547, 73] width 95 height 37
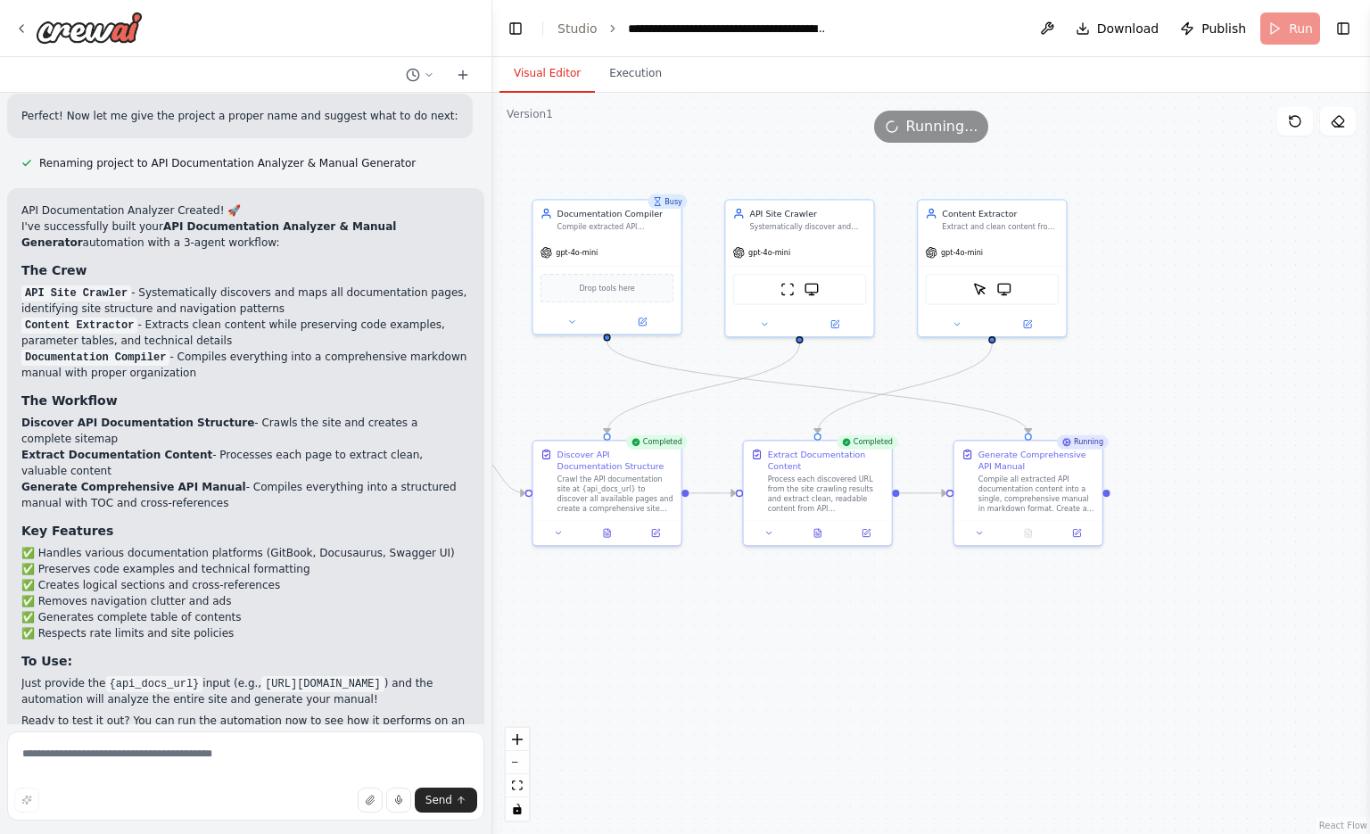
drag, startPoint x: 1078, startPoint y: 679, endPoint x: 921, endPoint y: 673, distance: 156.2
click at [921, 673] on div ".deletable-edge-delete-btn { width: 20px; height: 20px; border: 0px solid #ffff…" at bounding box center [931, 463] width 878 height 741
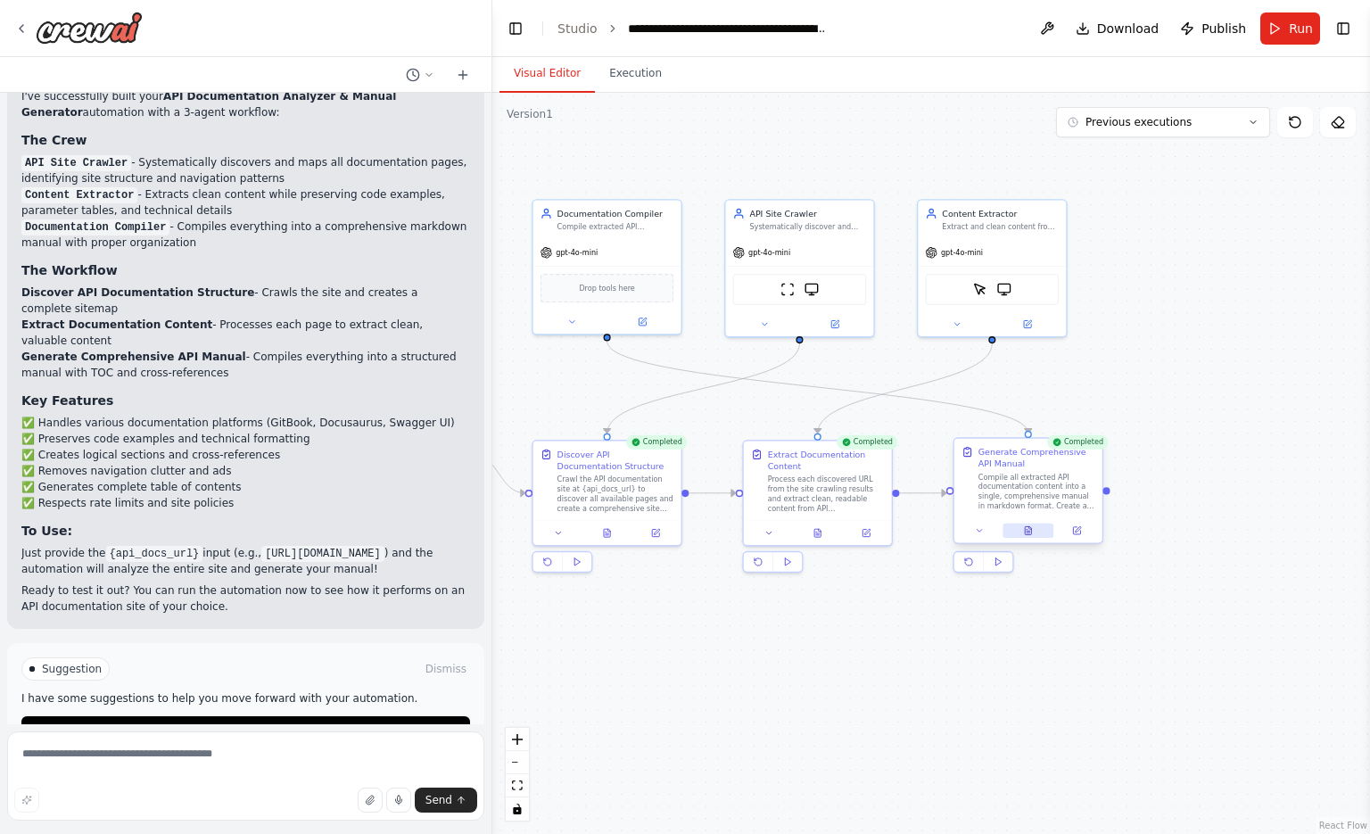
click at [1028, 535] on icon at bounding box center [1028, 531] width 10 height 10
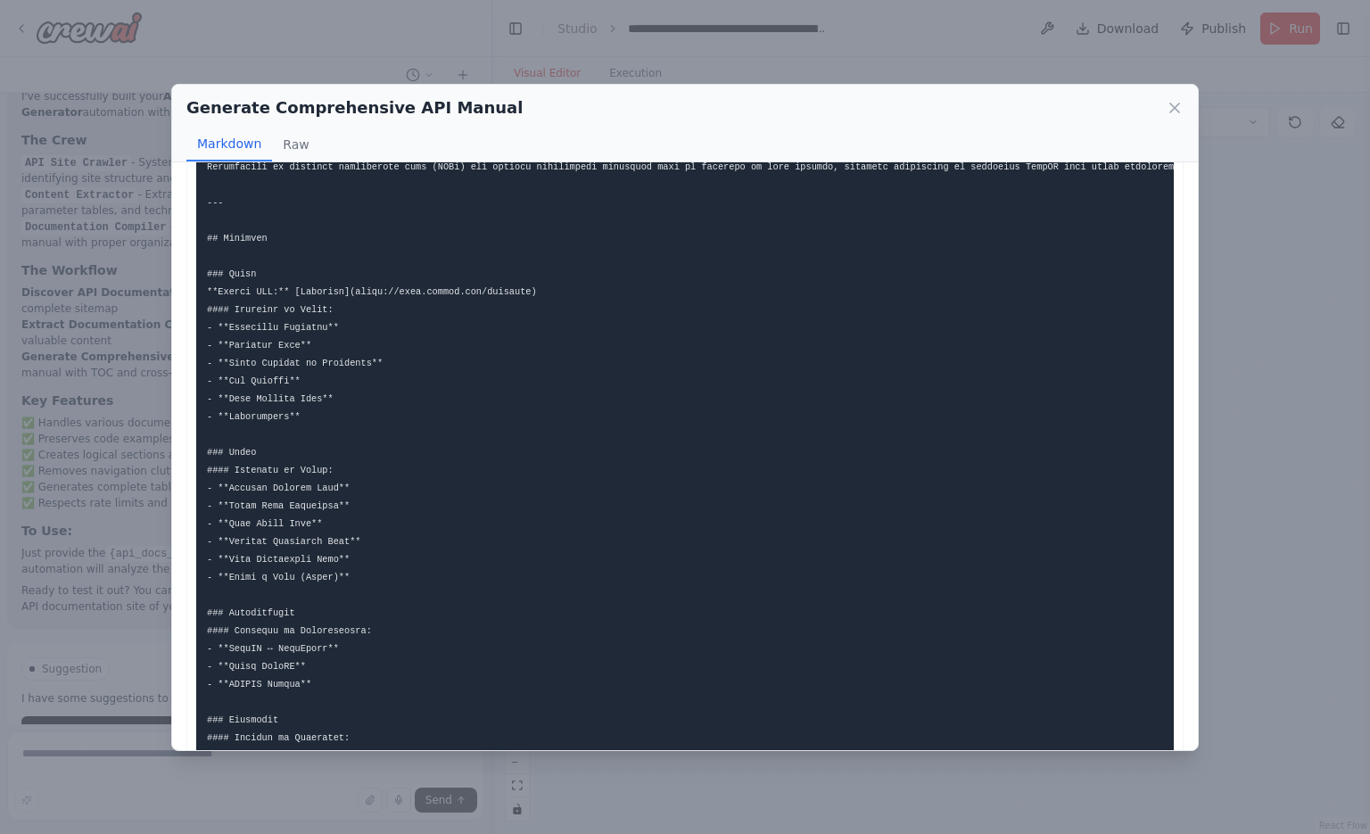
scroll to position [1822, 0]
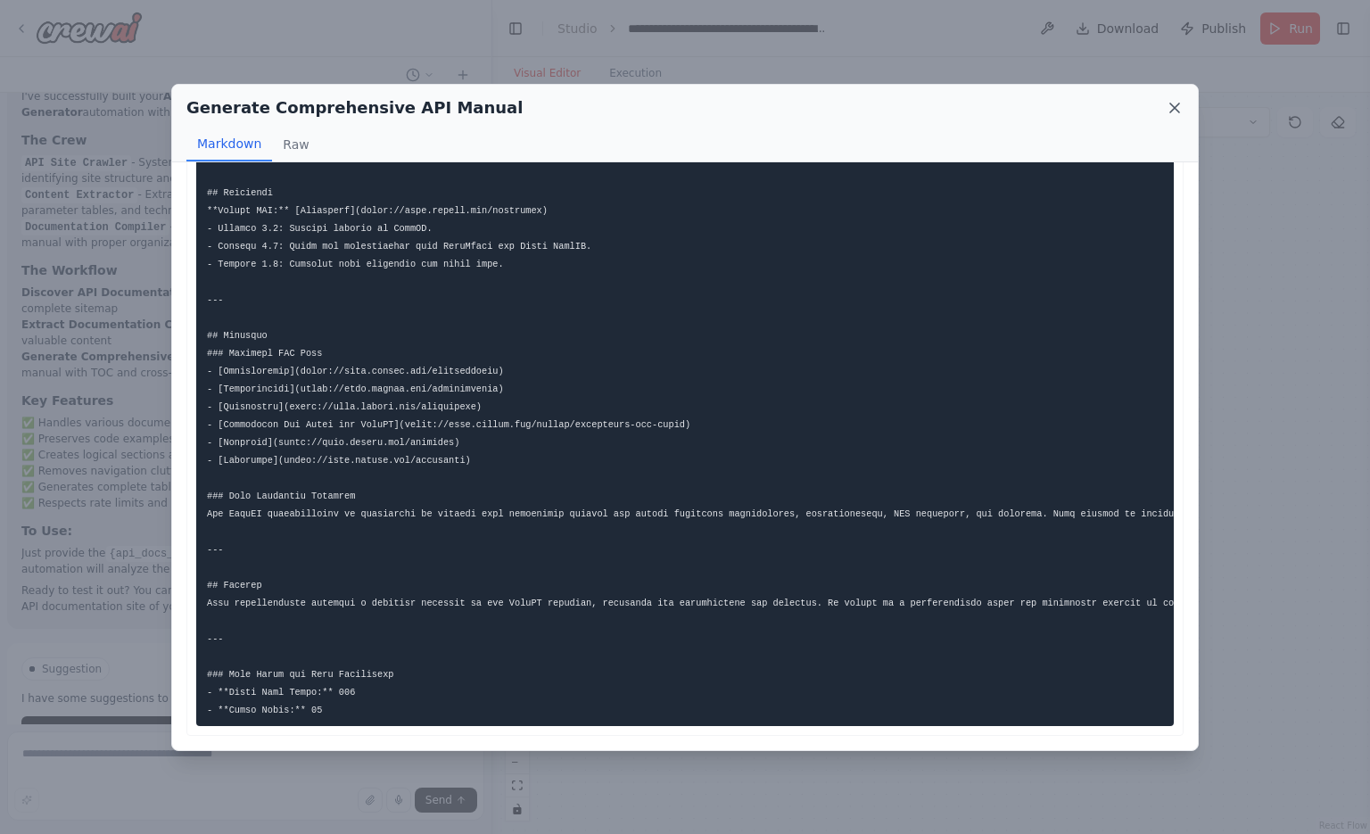
click at [1181, 107] on icon at bounding box center [1175, 108] width 18 height 18
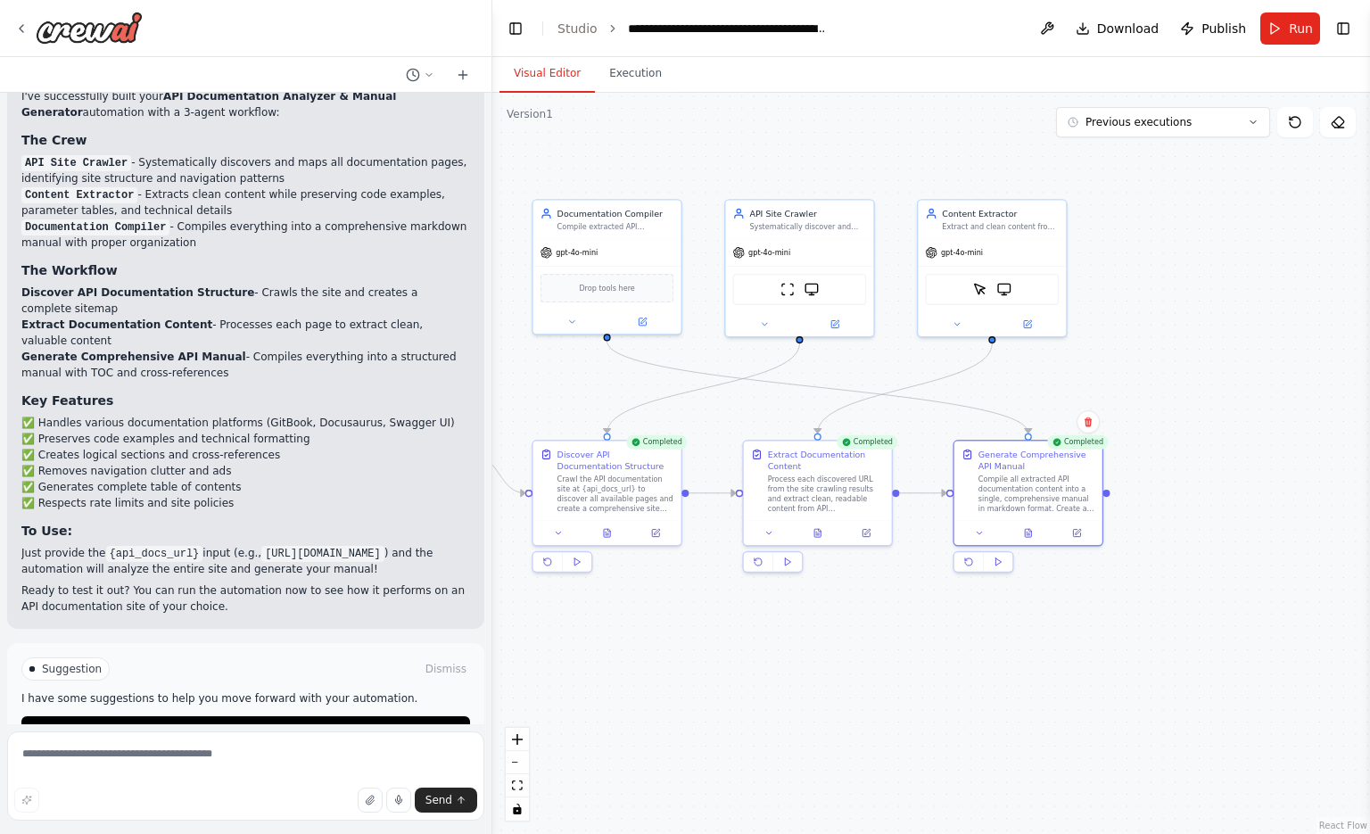
click at [238, 716] on button "Improve automation" at bounding box center [245, 730] width 449 height 29
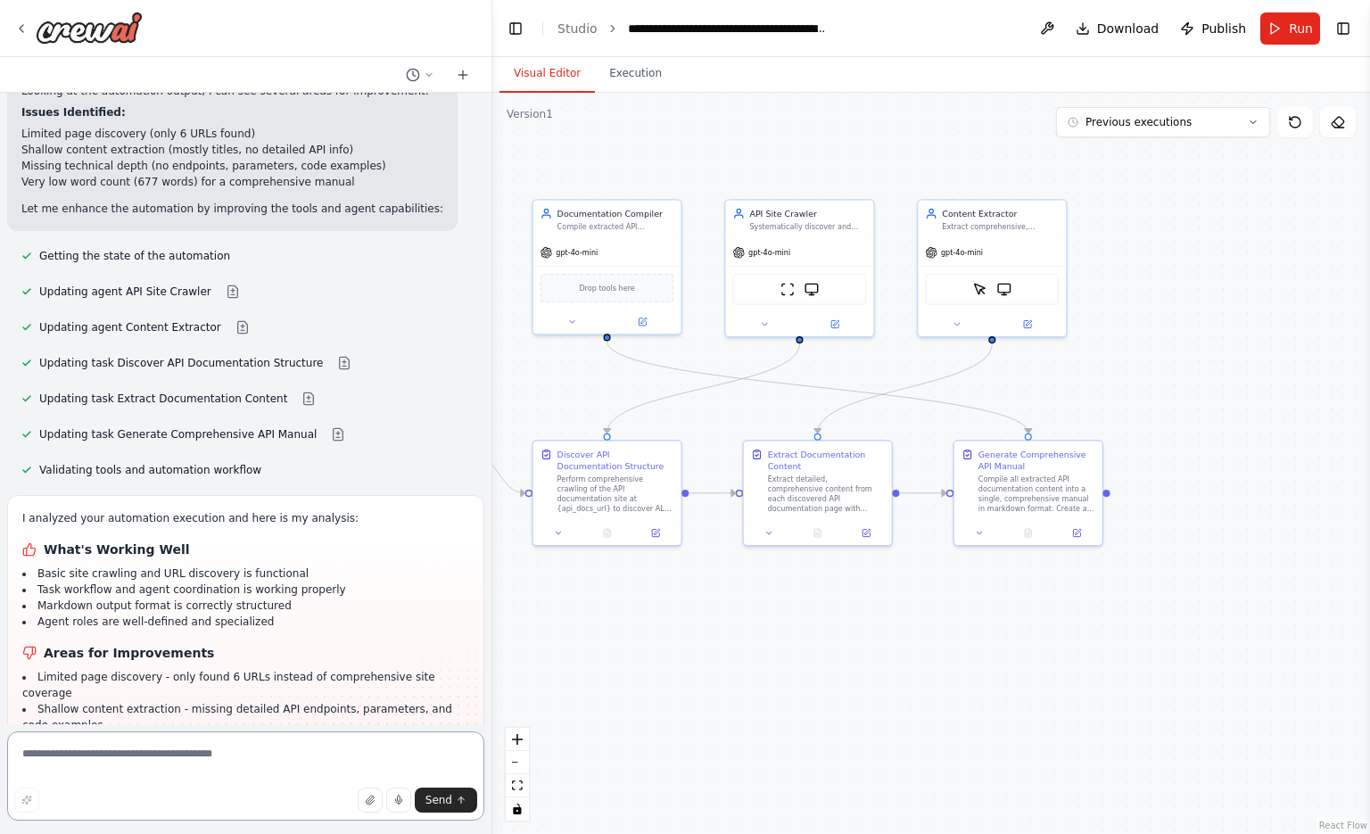
scroll to position [3780, 0]
